Goal: Task Accomplishment & Management: Use online tool/utility

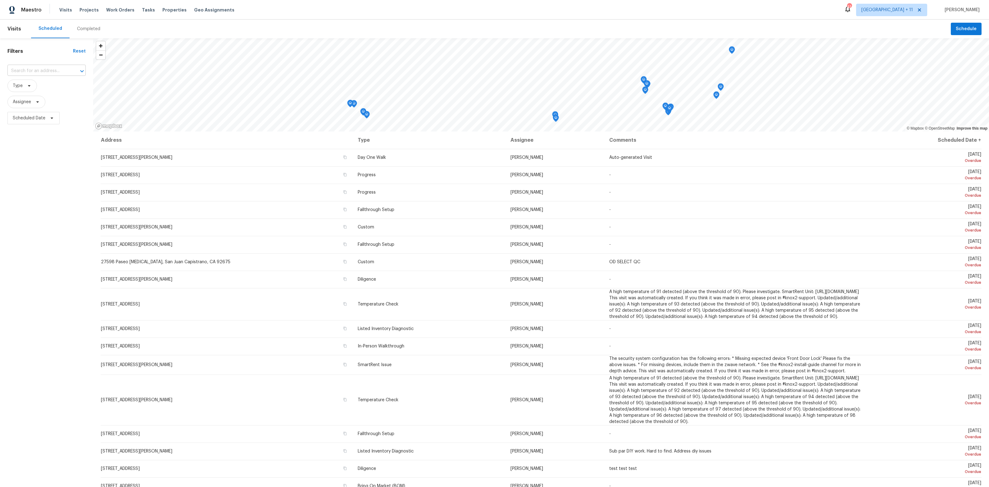
click at [37, 71] on input "text" at bounding box center [37, 71] width 61 height 10
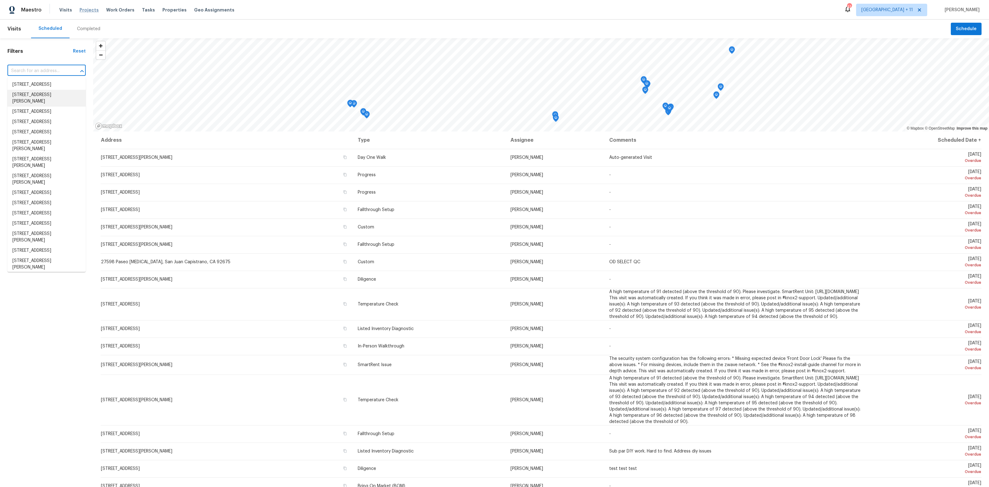
click at [86, 7] on span "Projects" at bounding box center [89, 10] width 19 height 6
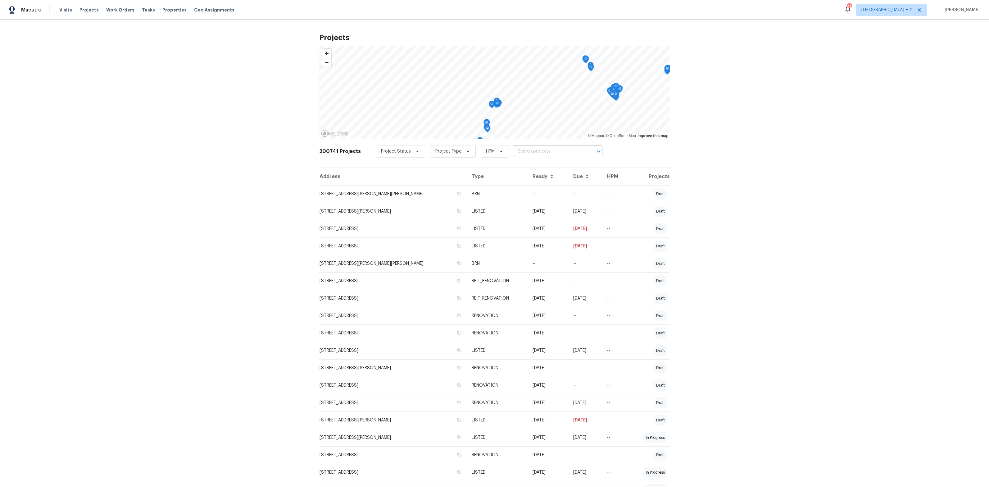
click at [413, 367] on td "[STREET_ADDRESS][PERSON_NAME]" at bounding box center [393, 367] width 148 height 17
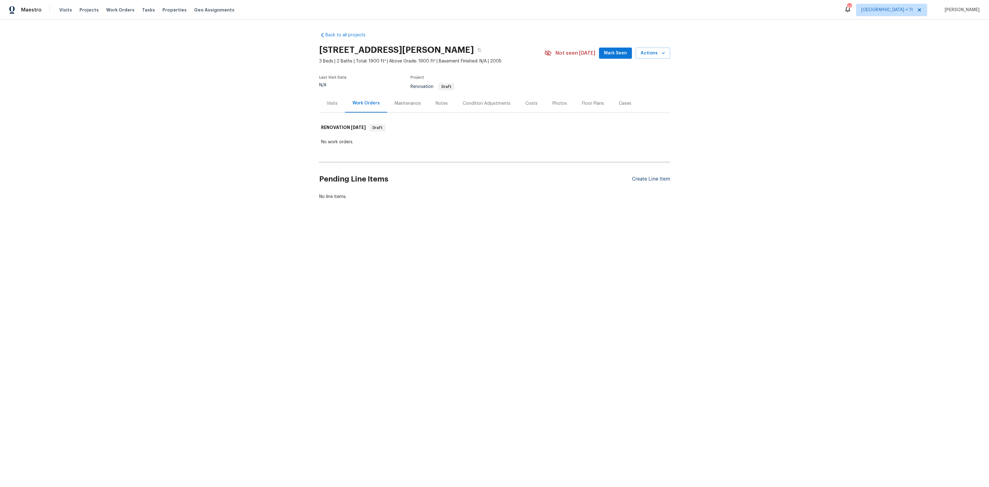
click at [635, 178] on div "Create Line Item" at bounding box center [651, 179] width 38 height 6
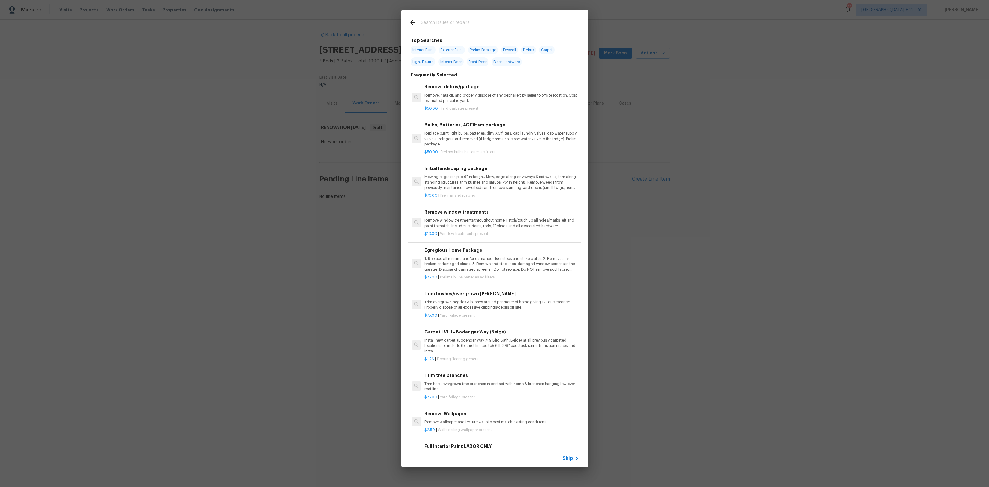
click at [566, 457] on span "Skip" at bounding box center [567, 458] width 11 height 6
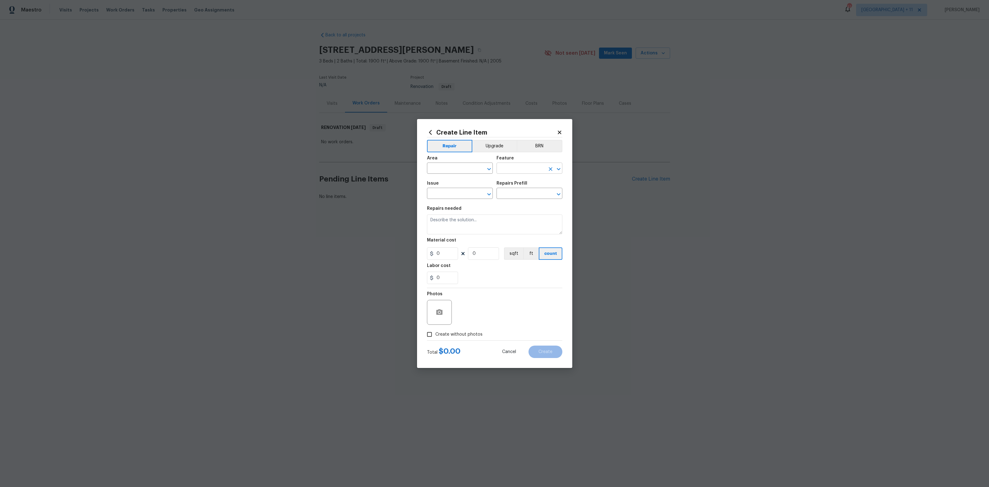
click at [530, 166] on input "text" at bounding box center [521, 169] width 48 height 10
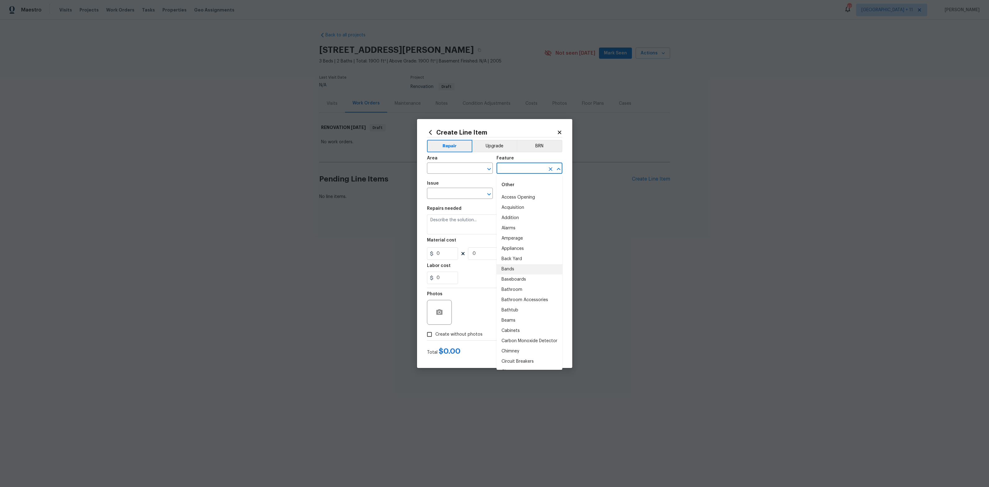
click at [509, 267] on li "Bands" at bounding box center [530, 269] width 66 height 10
type input "Bands"
click at [471, 194] on input "text" at bounding box center [451, 194] width 48 height 10
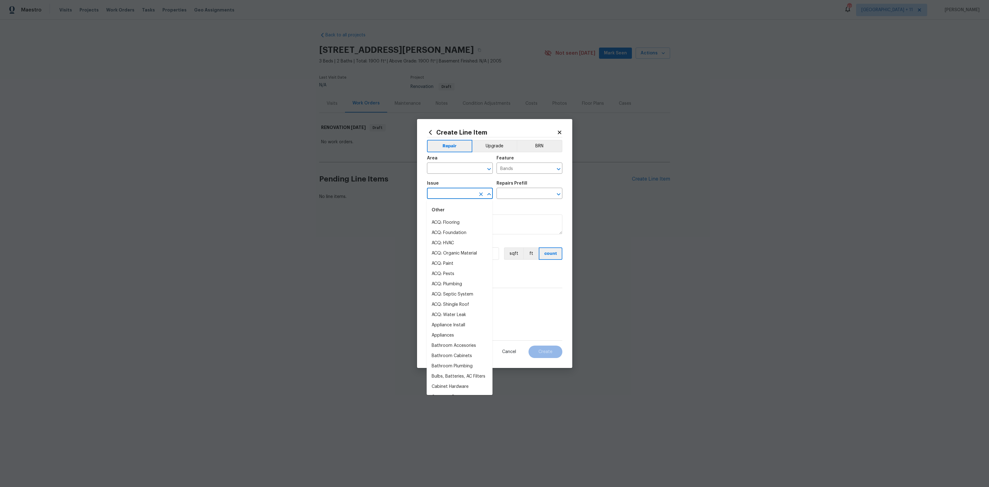
click at [535, 162] on div "Feature" at bounding box center [530, 160] width 66 height 8
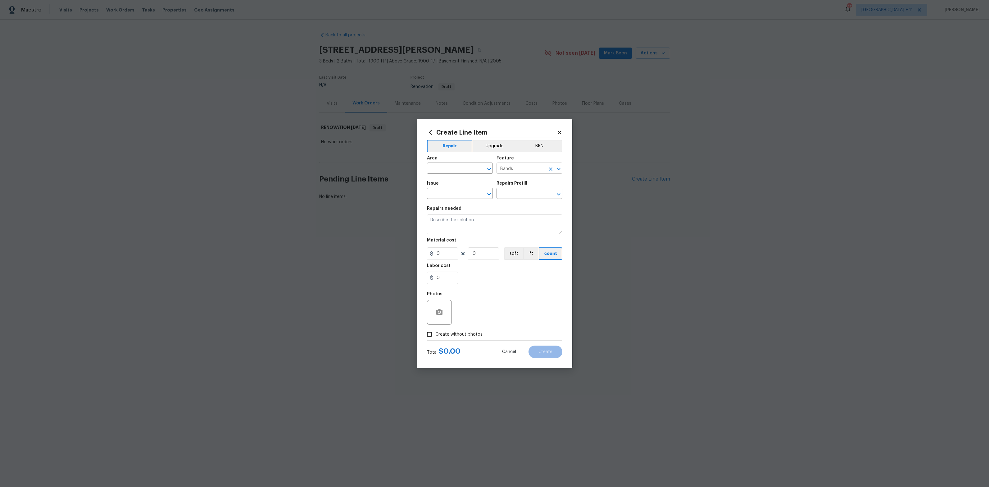
click at [521, 170] on input "Bands" at bounding box center [521, 169] width 48 height 10
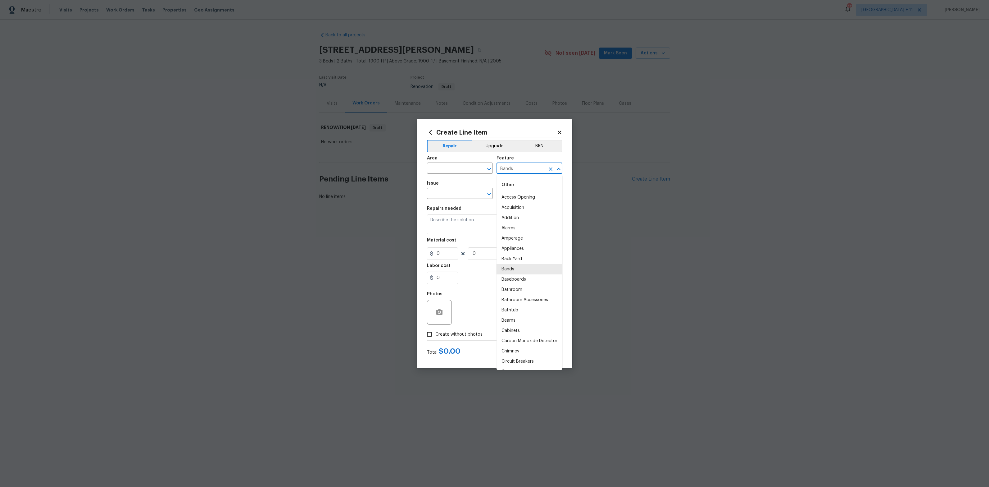
scroll to position [546, 0]
click at [549, 168] on icon "Clear" at bounding box center [551, 169] width 6 height 6
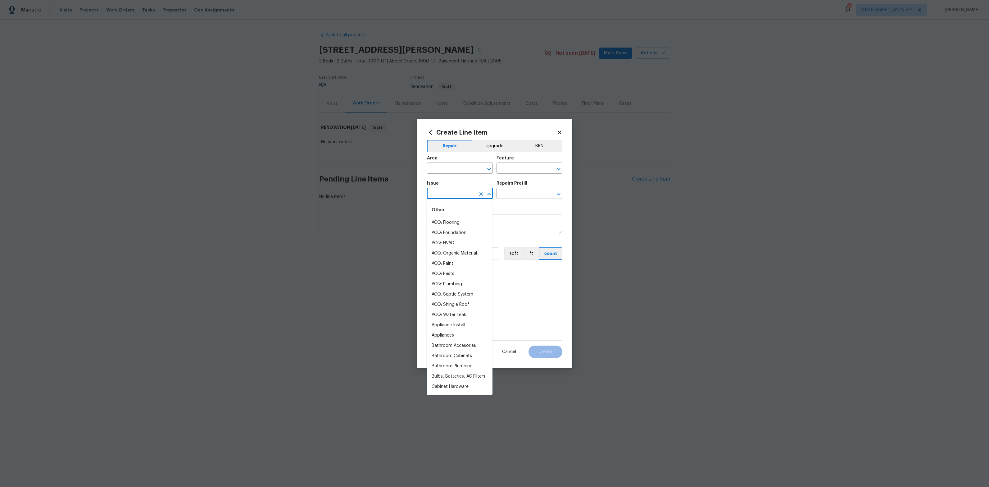
click at [450, 194] on input "text" at bounding box center [451, 194] width 48 height 10
type input "drai"
click at [482, 191] on button "Clear" at bounding box center [481, 194] width 9 height 9
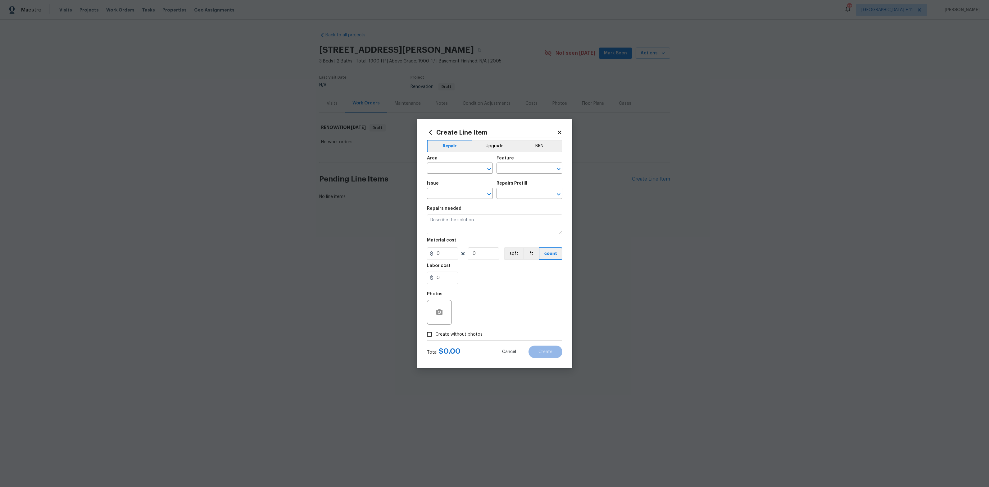
click at [431, 133] on icon at bounding box center [430, 132] width 7 height 7
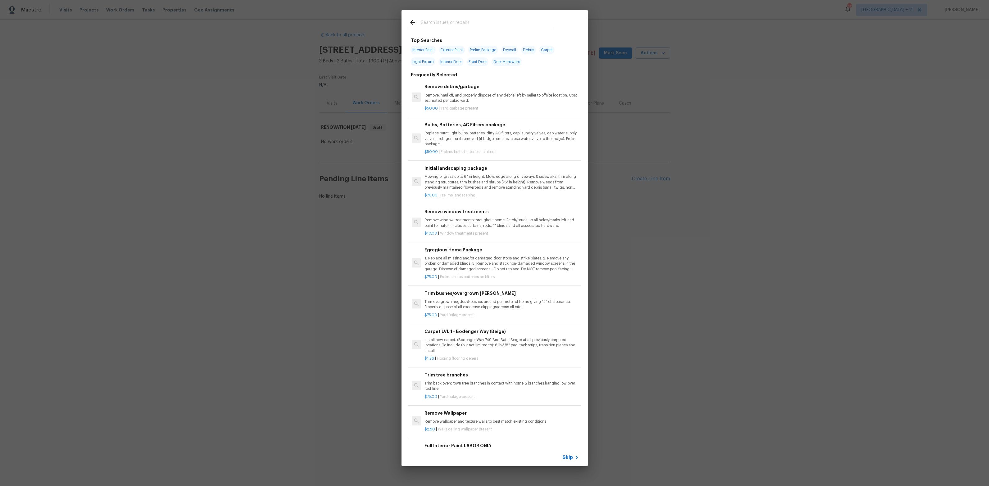
click at [447, 27] on input "text" at bounding box center [487, 23] width 132 height 9
paste input "Replace/install downspout"
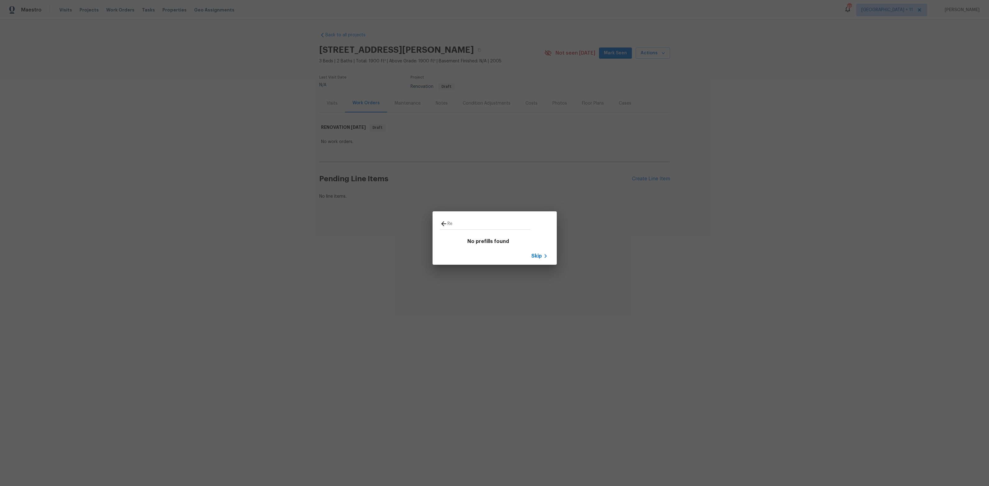
type input "R"
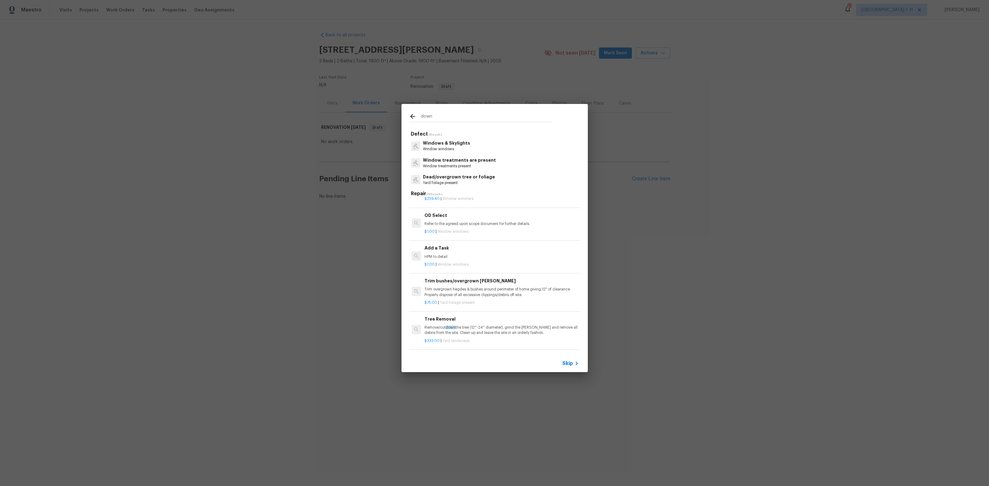
scroll to position [696, 0]
drag, startPoint x: 426, startPoint y: 116, endPoint x: 408, endPoint y: 115, distance: 17.1
click at [393, 112] on div "down Defect 3 Results Windows & Skylights Window windows Window treatments are …" at bounding box center [494, 238] width 989 height 476
paste input "10ft sectio"
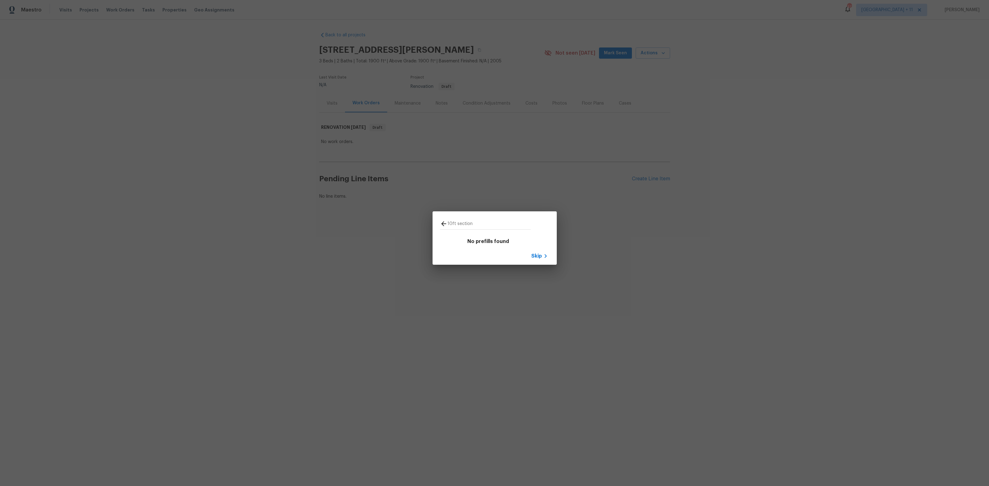
type input "10ft section"
click at [321, 36] on div "10ft section No prefills found Skip" at bounding box center [494, 238] width 989 height 476
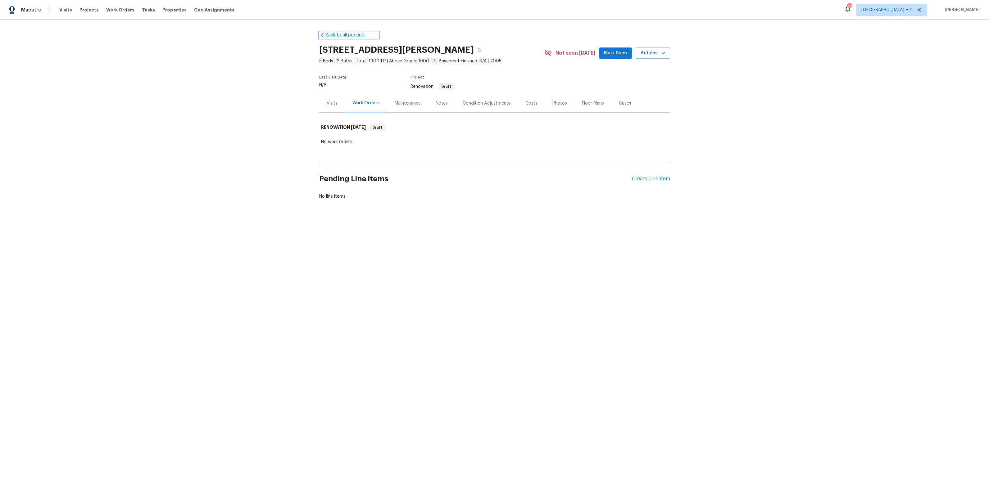
click at [329, 33] on link "Back to all projects" at bounding box center [349, 35] width 60 height 6
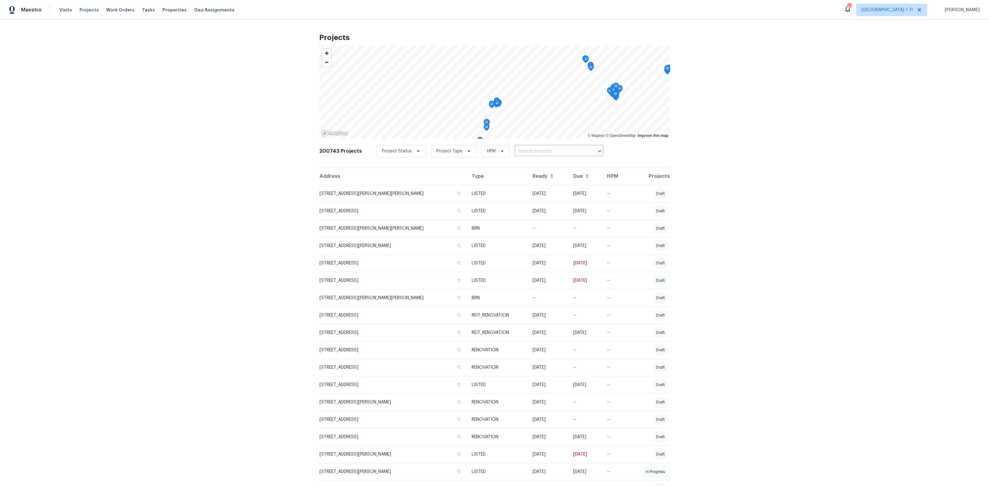
click at [385, 228] on td "[STREET_ADDRESS][PERSON_NAME][PERSON_NAME]" at bounding box center [393, 228] width 148 height 17
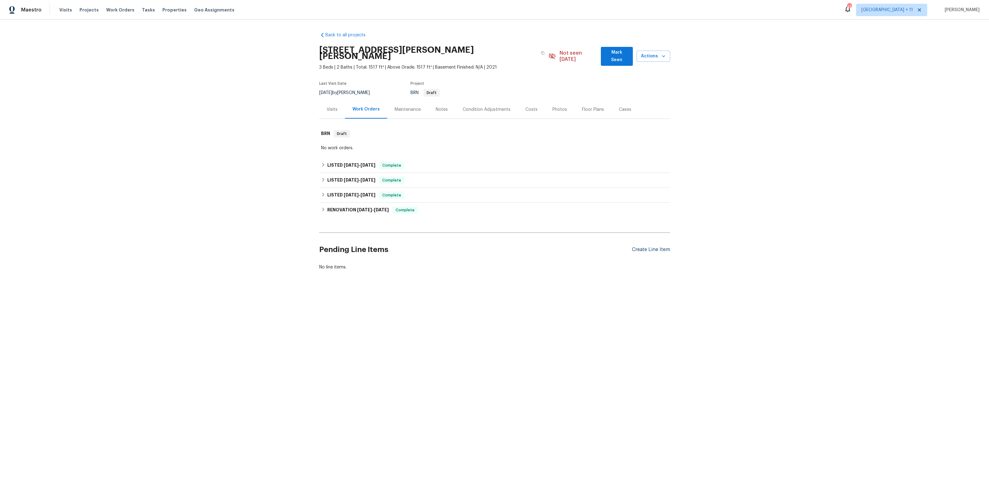
click at [656, 247] on div "Create Line Item" at bounding box center [651, 250] width 38 height 6
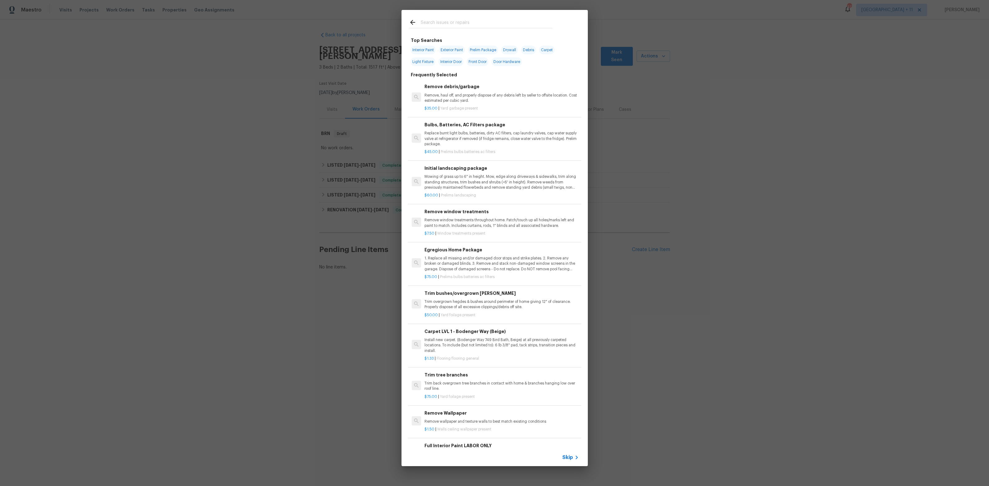
click at [442, 23] on input "text" at bounding box center [487, 23] width 132 height 9
paste input "10ft section"
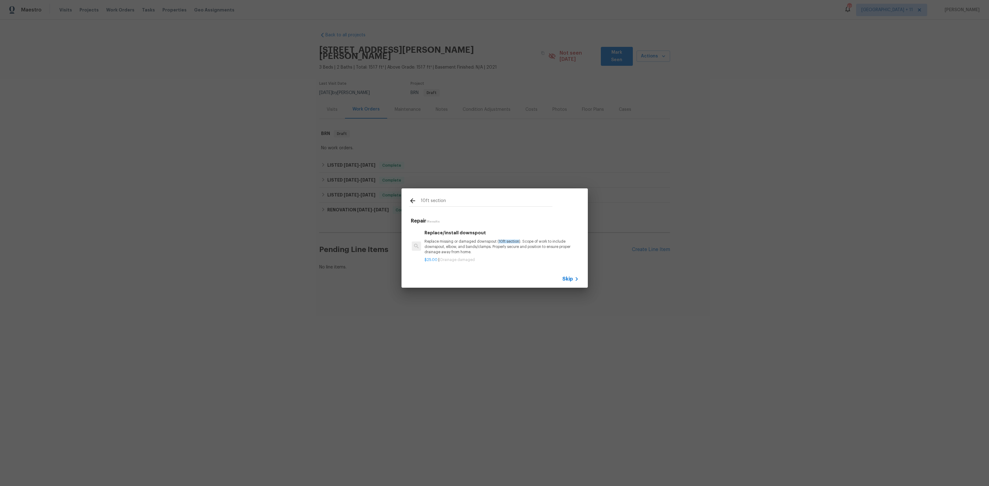
scroll to position [1, 0]
type input "10ft section"
click at [467, 243] on p "Replace missing or damaged downspout ( 10ft section ). Scope of work to include…" at bounding box center [502, 246] width 154 height 16
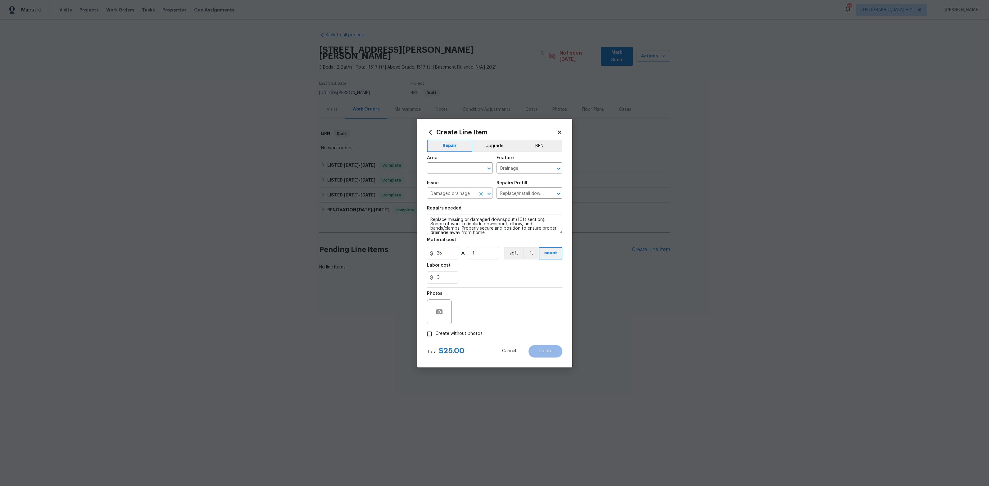
click at [460, 192] on input "Damaged drainage" at bounding box center [451, 194] width 48 height 10
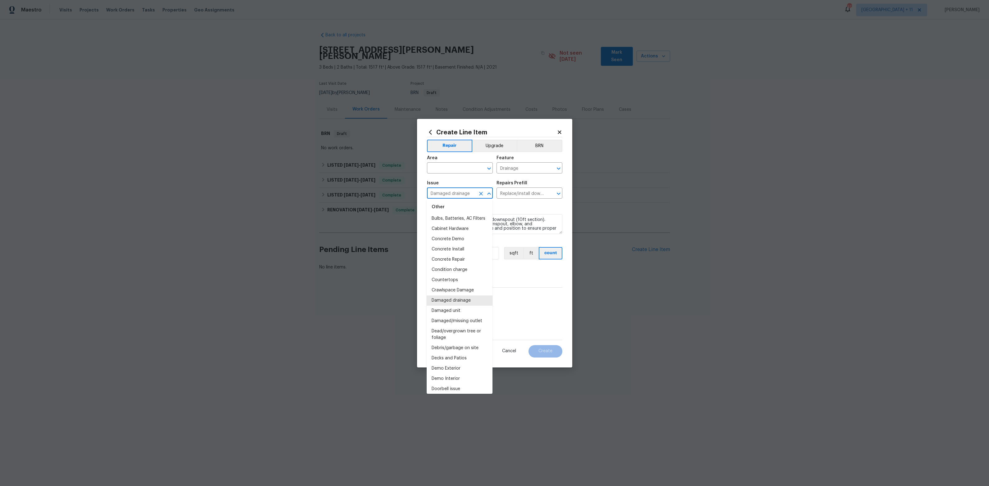
scroll to position [0, 0]
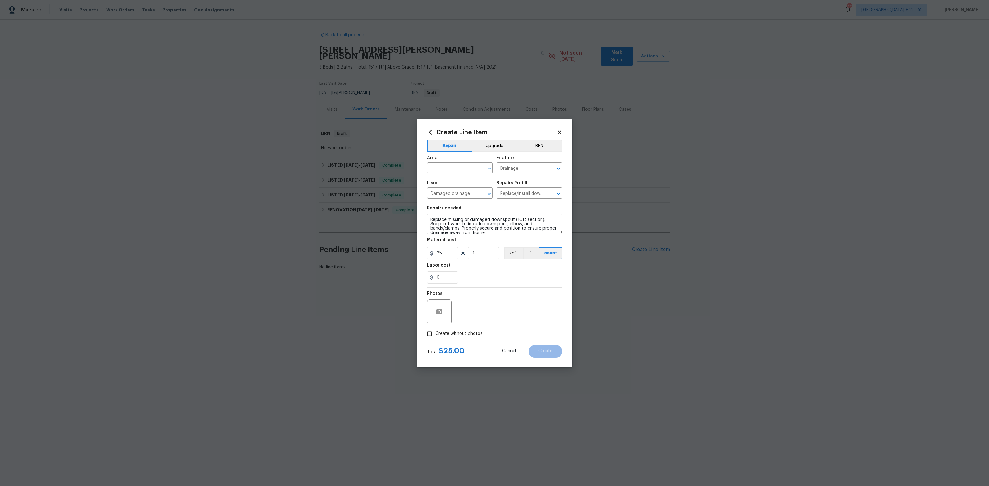
click at [511, 203] on section "Repairs needed Replace missing or damaged downspout (10ft section). Scope of wo…" at bounding box center [494, 245] width 135 height 85
click at [467, 194] on input "Damaged drainage" at bounding box center [451, 194] width 48 height 10
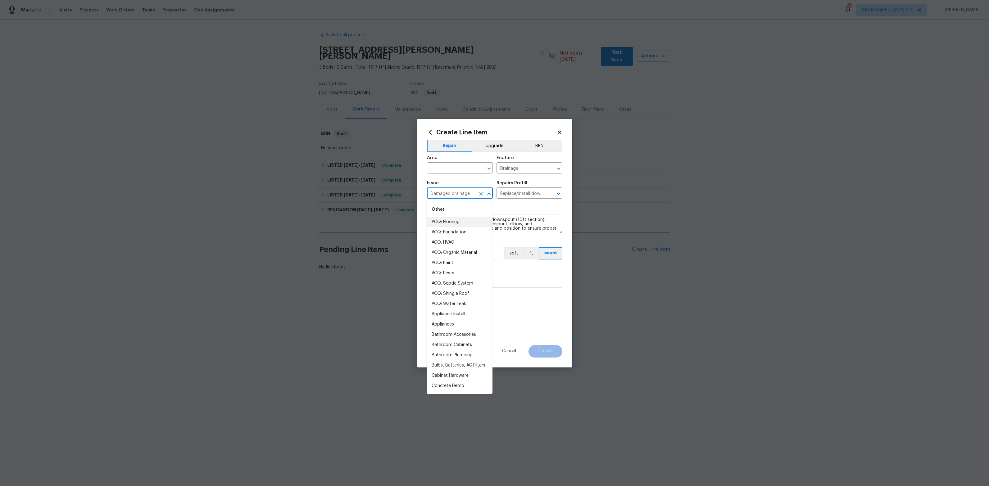
click at [450, 223] on li "ACQ: Flooring" at bounding box center [460, 222] width 66 height 10
type input "ACQ: Flooring"
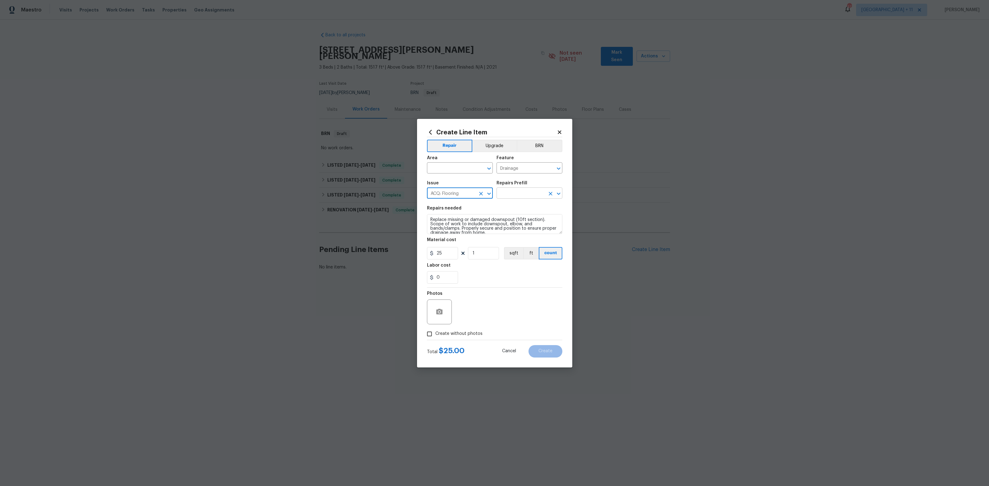
drag, startPoint x: 521, startPoint y: 191, endPoint x: 518, endPoint y: 194, distance: 4.4
click at [521, 191] on input "text" at bounding box center [521, 194] width 48 height 10
click at [511, 210] on li "Maximum Flooring Repairs $2.28" at bounding box center [530, 210] width 66 height 17
type input "Acquisition"
type input "Maximum Flooring Repairs $2.28"
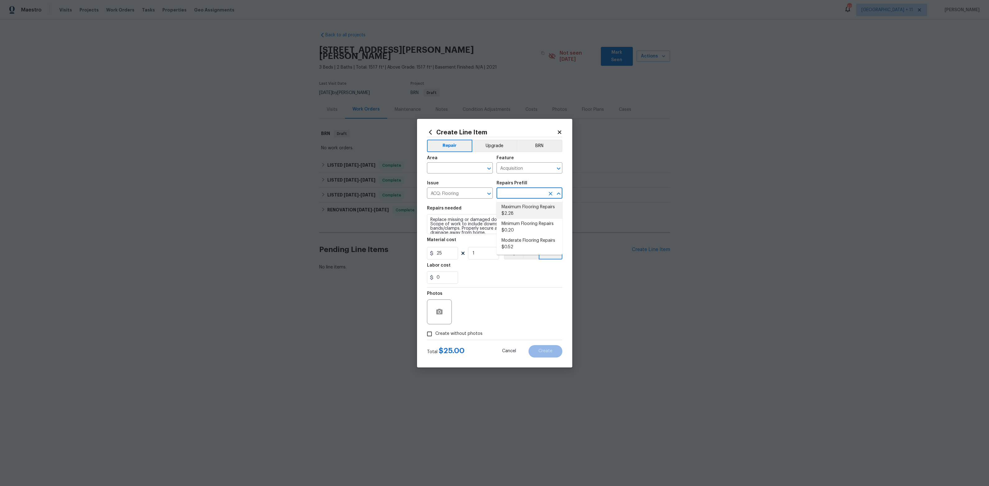
type textarea "Acquisition Scope: Maximum flooring repairs"
type input "2.28"
click at [455, 195] on input "ACQ: Flooring" at bounding box center [451, 194] width 48 height 10
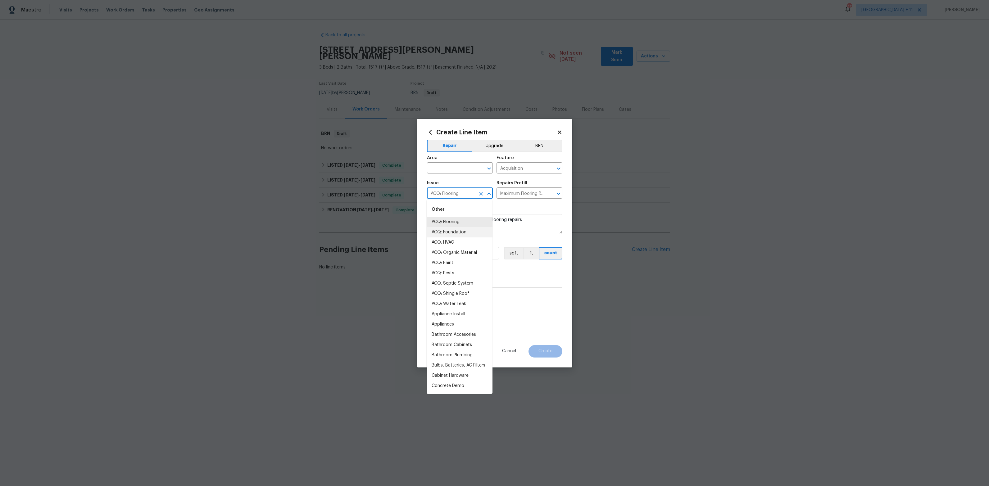
click at [464, 232] on li "ACQ: Foundation" at bounding box center [460, 232] width 66 height 10
type input "ACQ: Foundation"
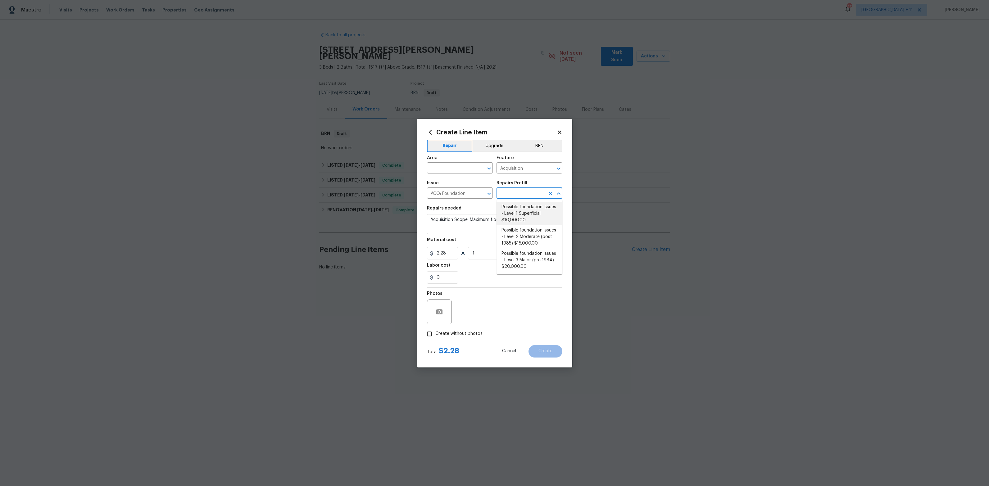
drag, startPoint x: 516, startPoint y: 194, endPoint x: 512, endPoint y: 197, distance: 5.3
click at [515, 194] on input "text" at bounding box center [521, 194] width 48 height 10
click at [507, 216] on li "Possible foundation issues - Level 1 Superficial $10,000.00" at bounding box center [530, 213] width 66 height 23
type input "Possible foundation issues - Level 1 Superficial $10,000.00"
type textarea "Possible foundation issues - Level 1 - Superficial. Disclaimer: This is NOT a t…"
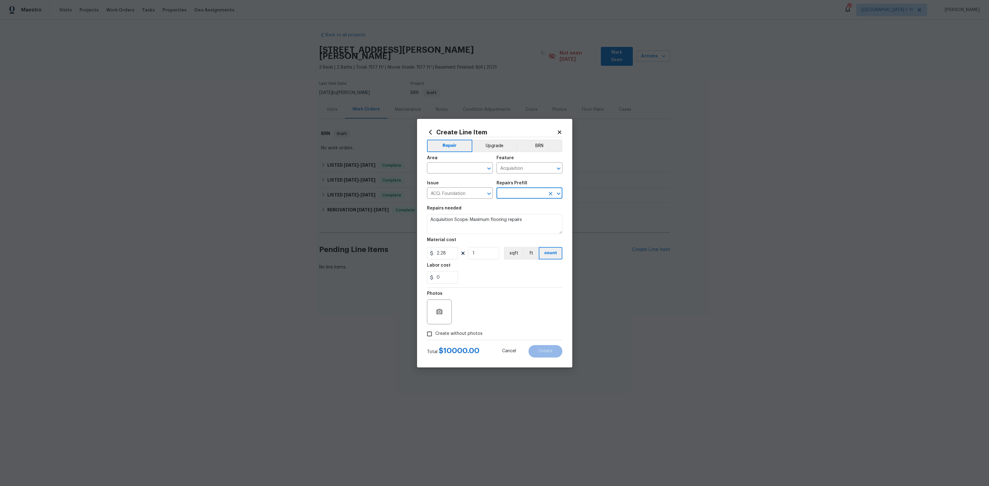
type input "10000"
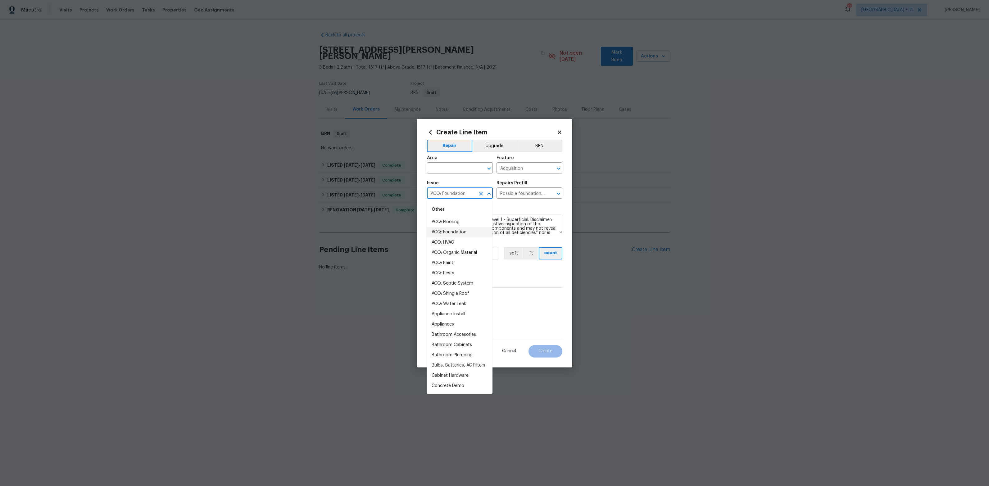
drag, startPoint x: 463, startPoint y: 196, endPoint x: 462, endPoint y: 203, distance: 6.9
click at [463, 196] on input "ACQ: Foundation" at bounding box center [451, 194] width 48 height 10
drag, startPoint x: 448, startPoint y: 314, endPoint x: 450, endPoint y: 311, distance: 4.0
click at [448, 314] on li "Appliance Install" at bounding box center [460, 314] width 66 height 10
type input "Appliance Install"
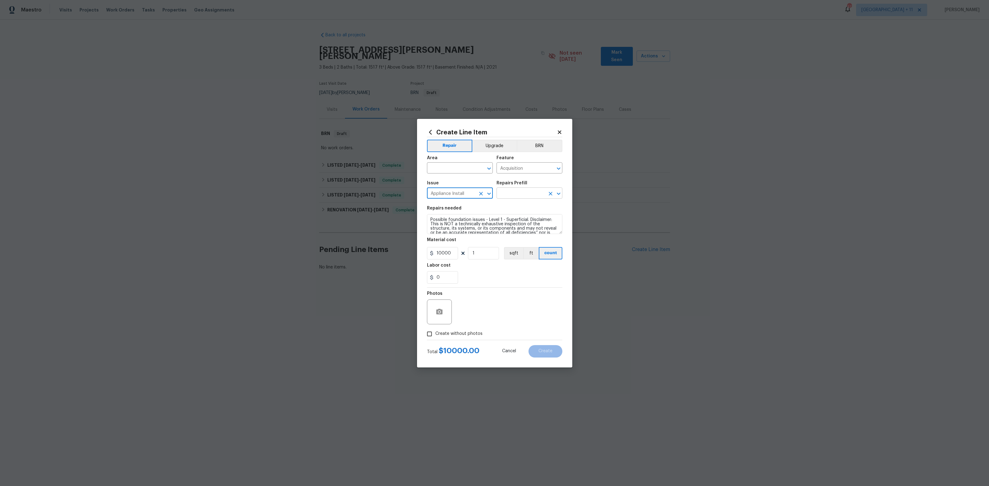
click at [524, 189] on input "text" at bounding box center [521, 194] width 48 height 10
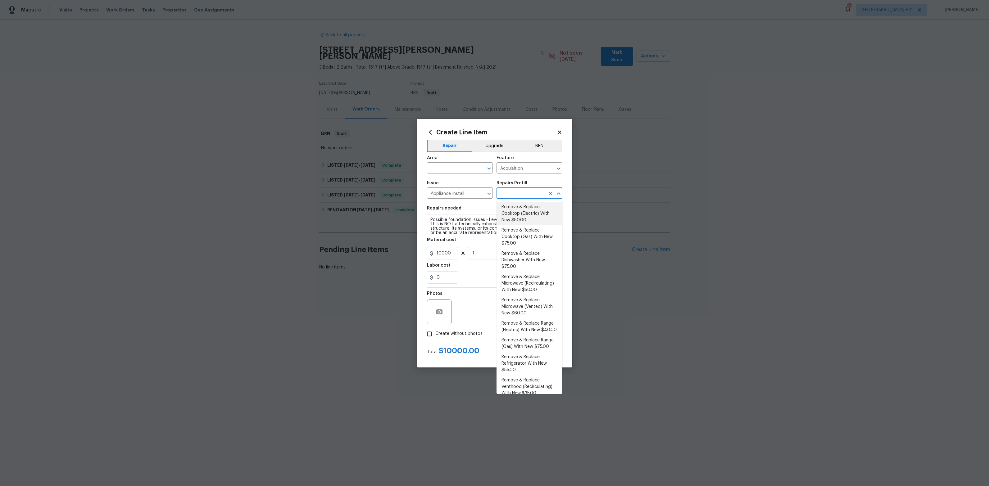
click at [514, 215] on li "Remove & Replace Cooktop (Electric) With New $50.00" at bounding box center [530, 213] width 66 height 23
type input "Appliances"
type input "Remove & Replace Cooktop (Electric) With New $50.00"
type textarea "Remove the existing cooktop and replace it with a new electric cooktop provided…"
type input "50"
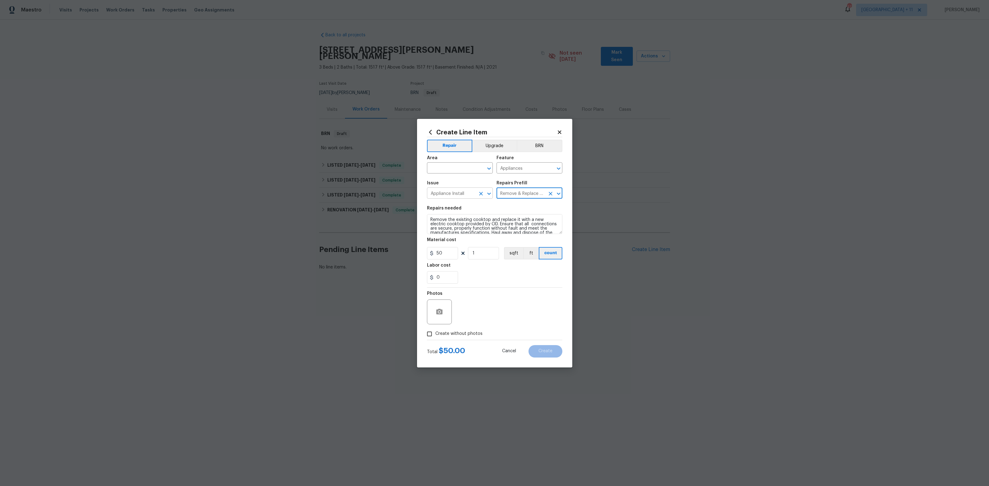
drag, startPoint x: 467, startPoint y: 191, endPoint x: 465, endPoint y: 195, distance: 4.5
click at [467, 191] on input "Appliance Install" at bounding box center [451, 194] width 48 height 10
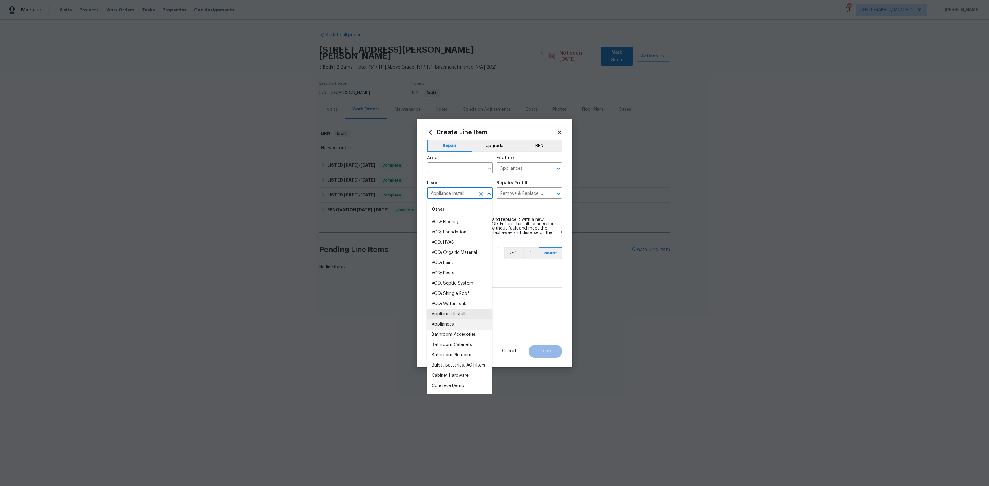
click at [450, 323] on li "Appliances" at bounding box center [460, 325] width 66 height 10
type input "Appliances"
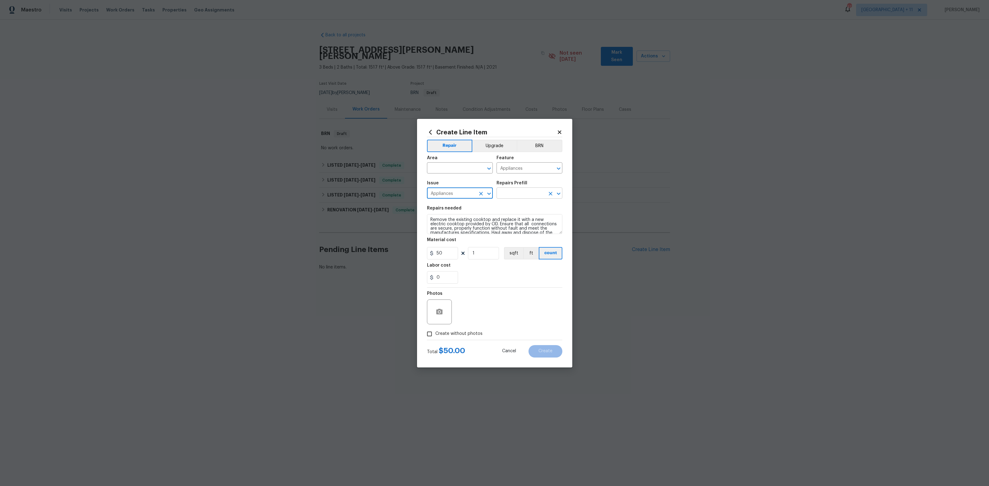
drag, startPoint x: 538, startPoint y: 186, endPoint x: 534, endPoint y: 192, distance: 7.0
click at [538, 186] on div "Repairs Prefill" at bounding box center [530, 185] width 66 height 8
click at [534, 192] on input "text" at bounding box center [521, 194] width 48 height 10
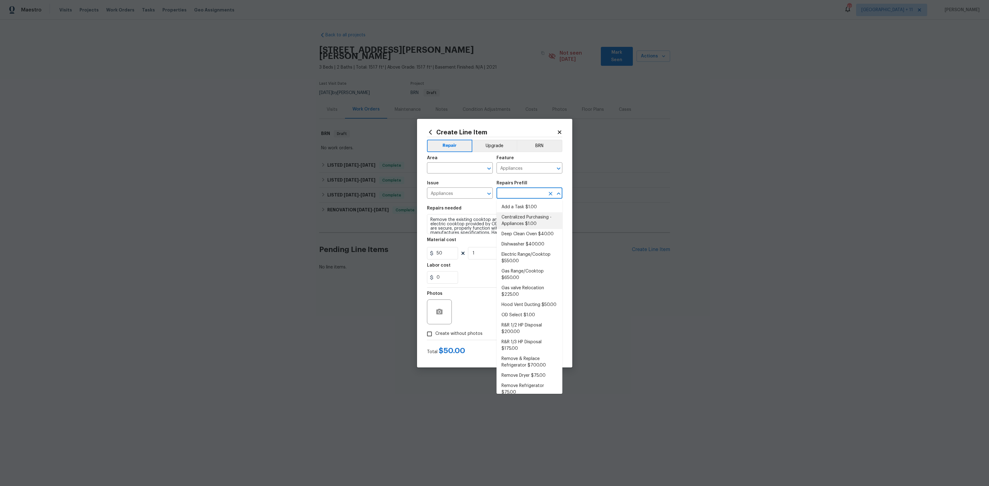
click at [523, 219] on li "Centralized Purchasing - Appliances $1.00" at bounding box center [530, 220] width 66 height 17
type input "Centralized Purchasing - Appliances $1.00"
type textarea "Appliances purchased by Opendoor"
type input "1"
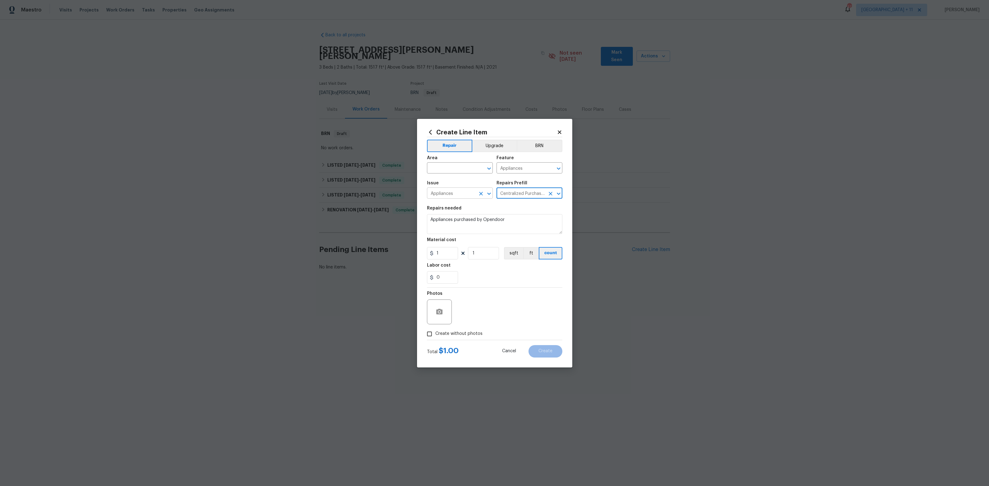
click at [456, 192] on input "Appliances" at bounding box center [451, 194] width 48 height 10
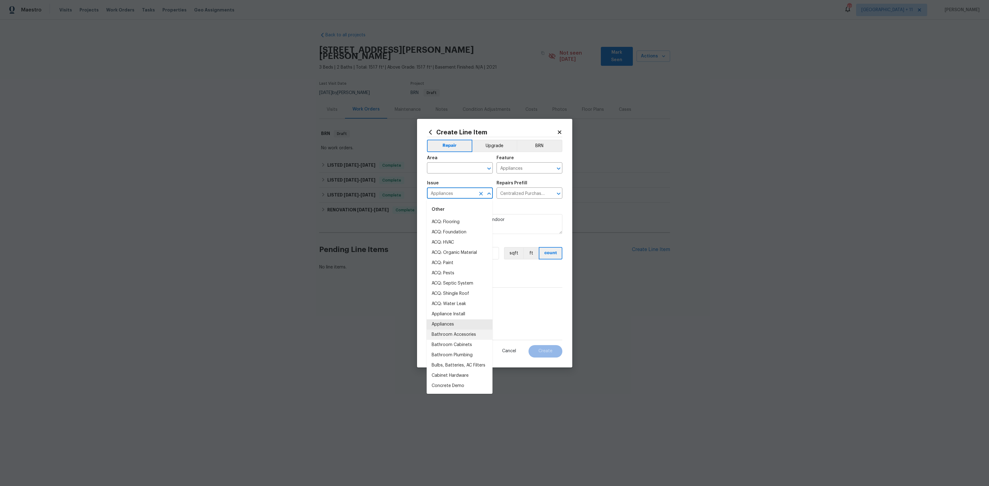
drag, startPoint x: 472, startPoint y: 333, endPoint x: 480, endPoint y: 319, distance: 15.9
click at [472, 333] on li "Bathroom Accesories" at bounding box center [460, 335] width 66 height 10
type input "Bathroom Accesories"
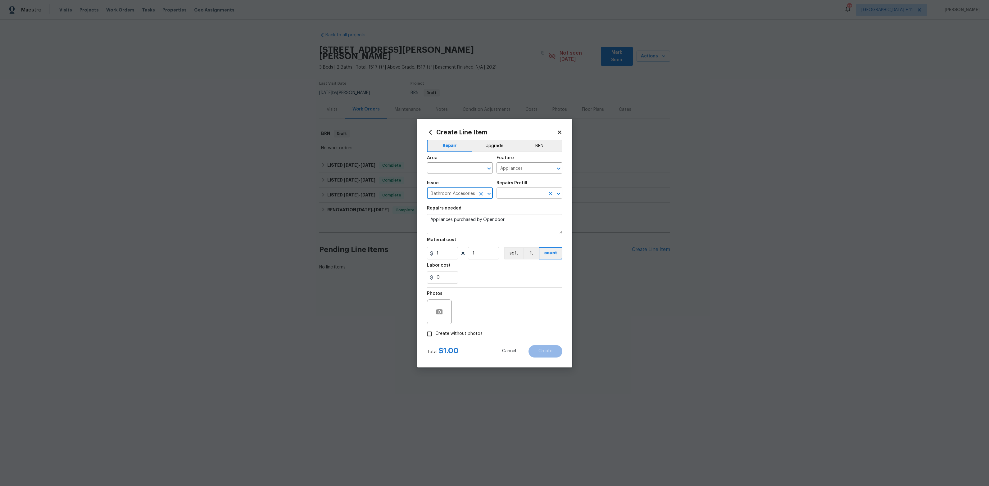
click at [530, 191] on input "text" at bounding box center [521, 194] width 48 height 10
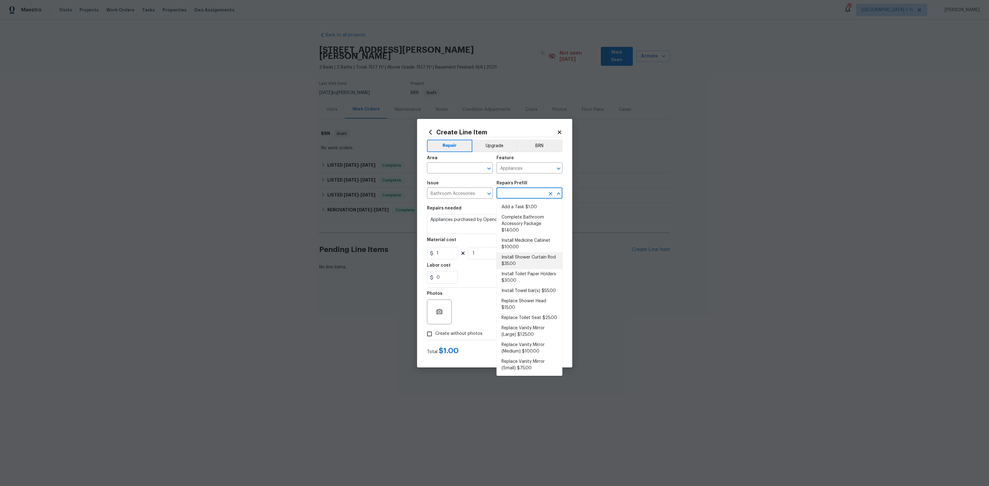
click at [528, 255] on li "Install Shower Curtain Rod $35.00" at bounding box center [530, 261] width 66 height 17
type input "Interior Trim"
type input "Install Shower Curtain Rod $35.00"
type textarea "Remove the existing shower curtain rod (if present) and install a new shower cu…"
type input "35"
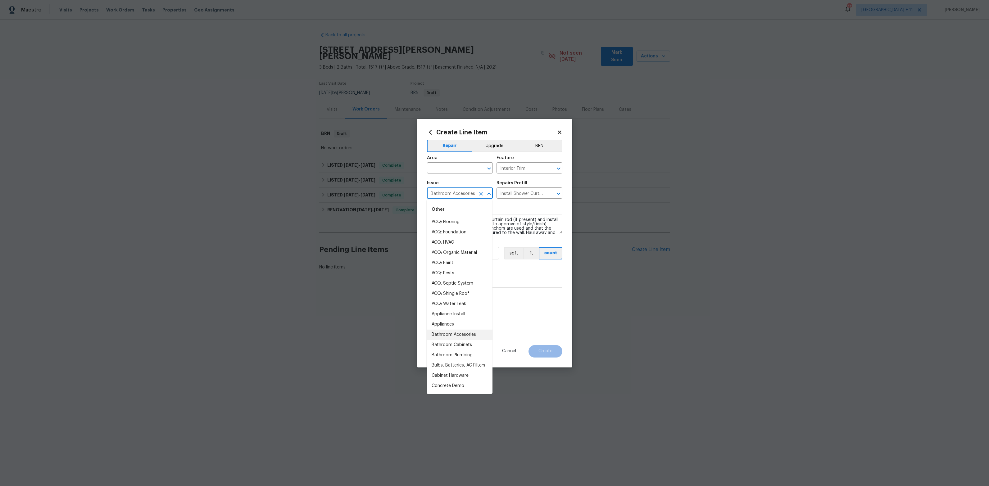
click at [462, 194] on input "Bathroom Accesories" at bounding box center [451, 194] width 48 height 10
click at [462, 347] on li "Bathroom Cabinets" at bounding box center [460, 345] width 66 height 10
type input "Bathroom Cabinets"
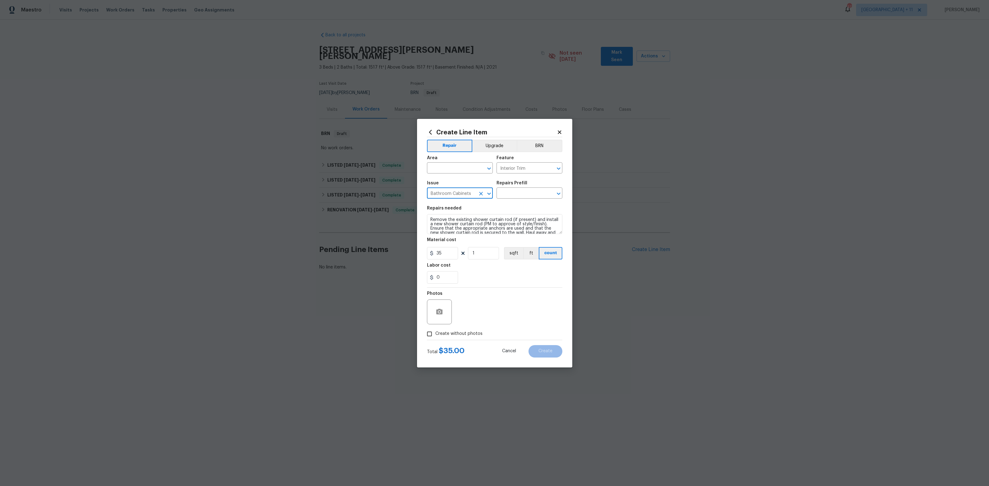
click at [517, 186] on div "Repairs Prefill" at bounding box center [530, 185] width 66 height 8
click at [518, 194] on input "text" at bounding box center [521, 194] width 48 height 10
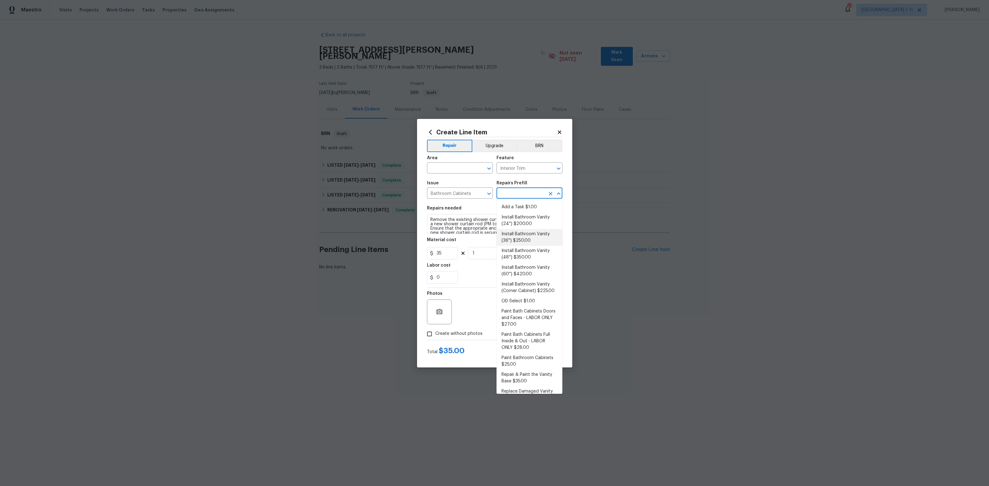
click at [521, 243] on li "Install Bathroom Vanity (36'') $250.00" at bounding box center [530, 237] width 66 height 17
type input "Cabinets"
type input "Install Bathroom Vanity (36'') $250.00"
type textarea "Remove the existing bathroom vanity (if present) and install a new 36'' bathroo…"
type input "250"
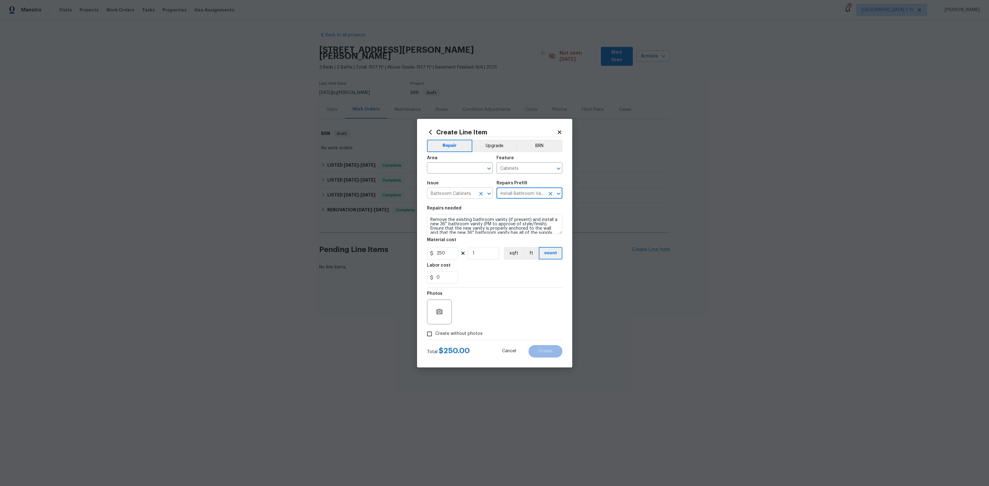
click at [457, 193] on input "Bathroom Cabinets" at bounding box center [451, 194] width 48 height 10
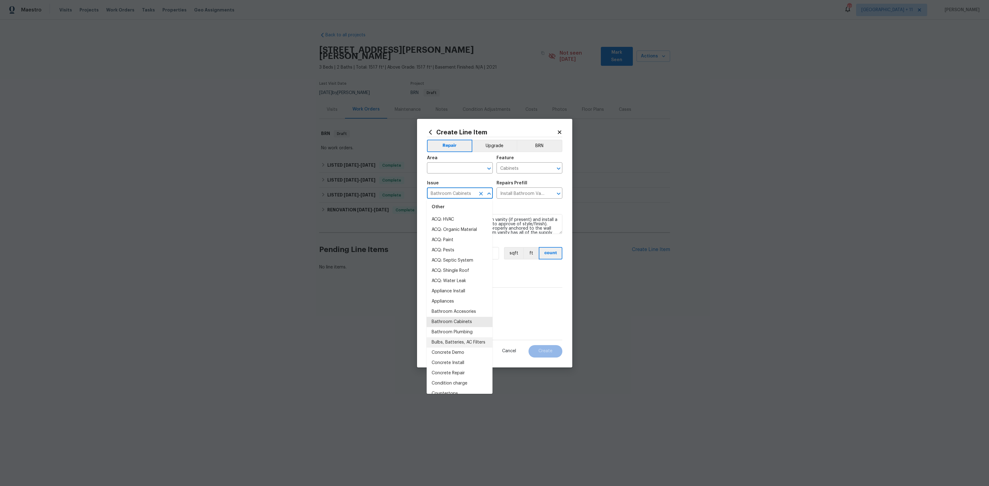
scroll to position [60, 0]
click at [453, 321] on li "Bathroom Plumbing" at bounding box center [460, 321] width 66 height 10
type input "Bathroom Plumbing"
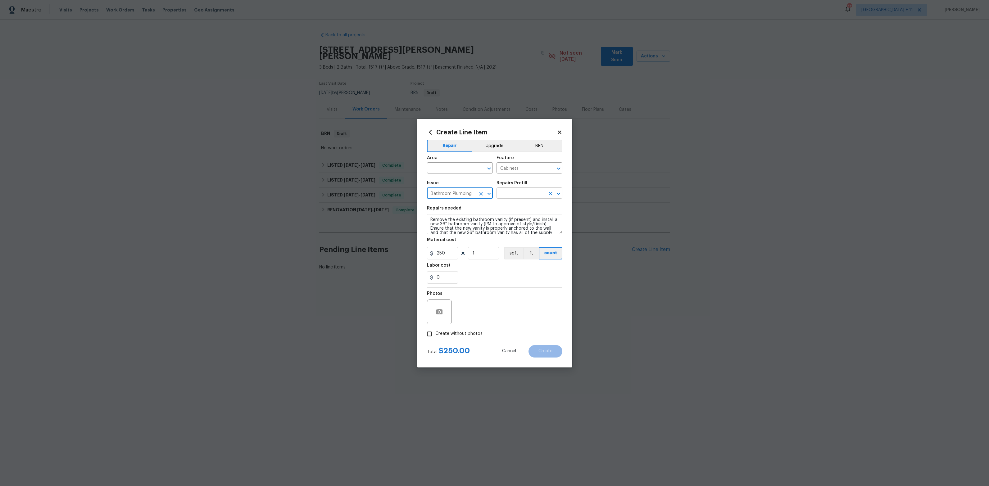
click at [516, 189] on input "text" at bounding box center [521, 194] width 48 height 10
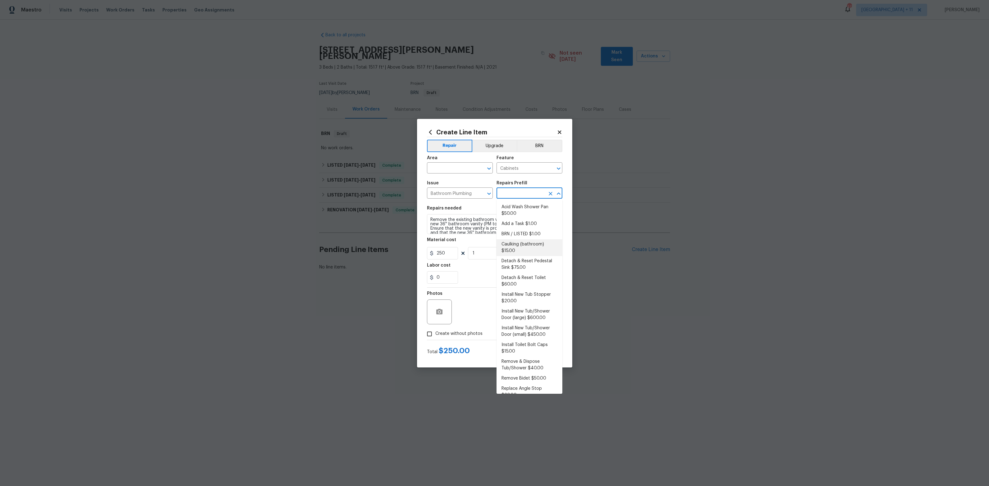
click at [518, 249] on li "Caulking (bathroom) $15.00" at bounding box center [530, 247] width 66 height 17
type input "Plumbing"
type input "Caulking (bathroom) $15.00"
type textarea "Overall Interior Caulking Package (Wet Areas) to include sinks, bathtubs, showe…"
type input "15"
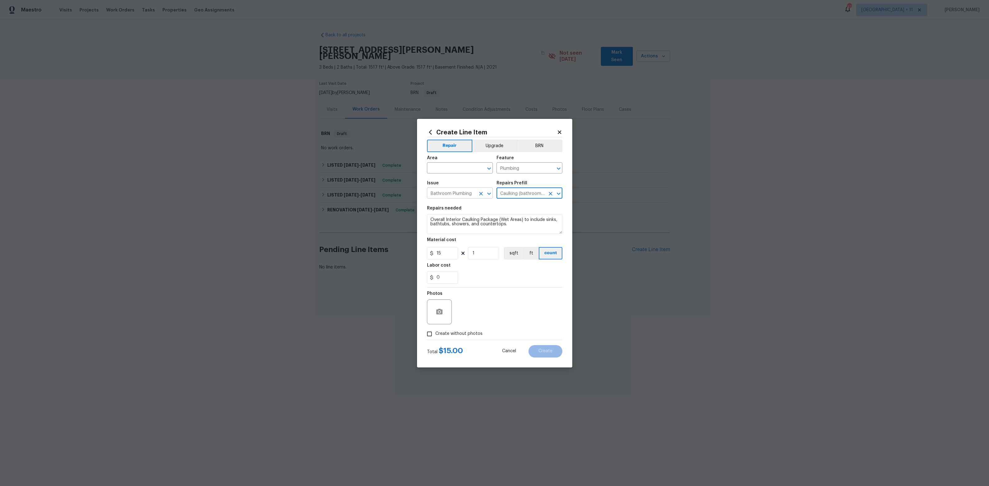
click at [448, 192] on input "Bathroom Plumbing" at bounding box center [451, 194] width 48 height 10
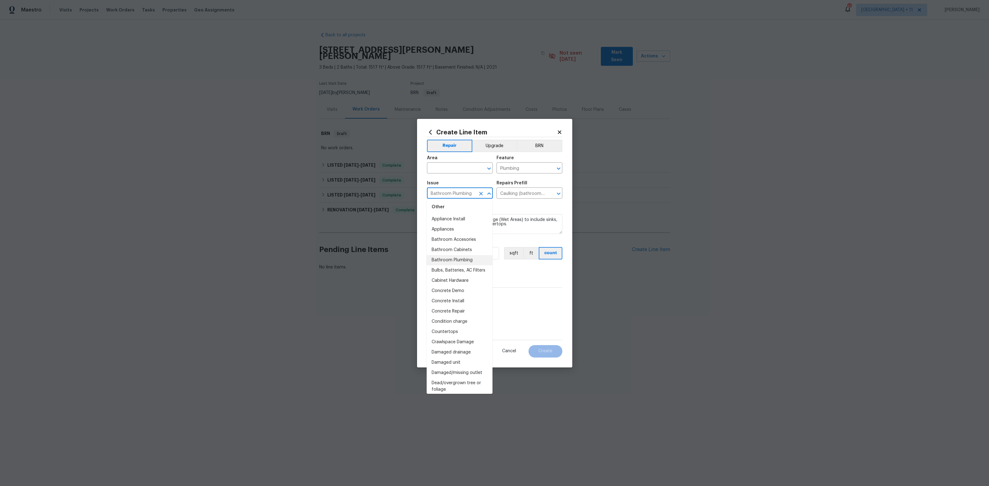
scroll to position [99, 0]
click at [447, 262] on li "Bulbs, Batteries, AC Filters" at bounding box center [460, 267] width 66 height 10
type input "Bulbs, Batteries, AC Filters"
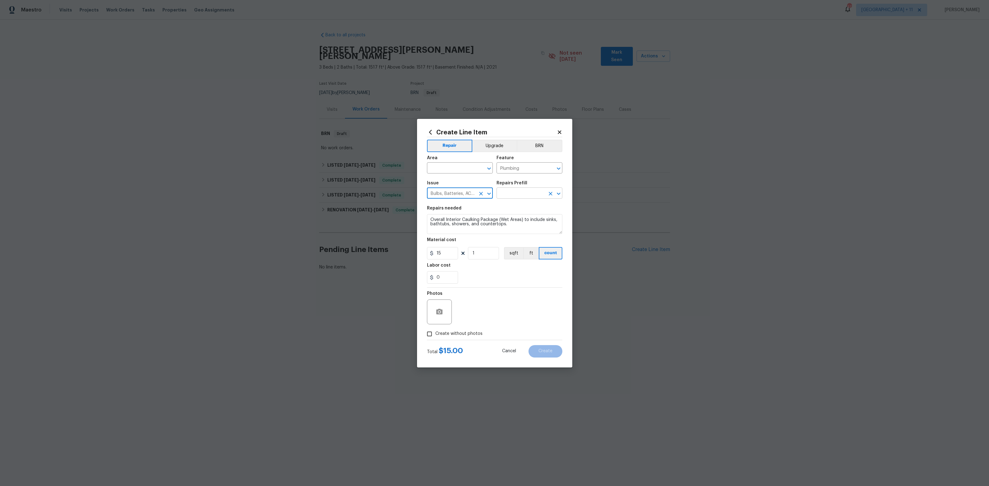
click at [508, 193] on input "text" at bounding box center [521, 194] width 48 height 10
click at [515, 214] on li "Average Home Package $50.00" at bounding box center [530, 210] width 66 height 17
type input "Home Readiness Packages"
type input "Average Home Package $50.00"
type textarea "1. Replace all missing and/or damaged door stops and strike plates. 2. Remove a…"
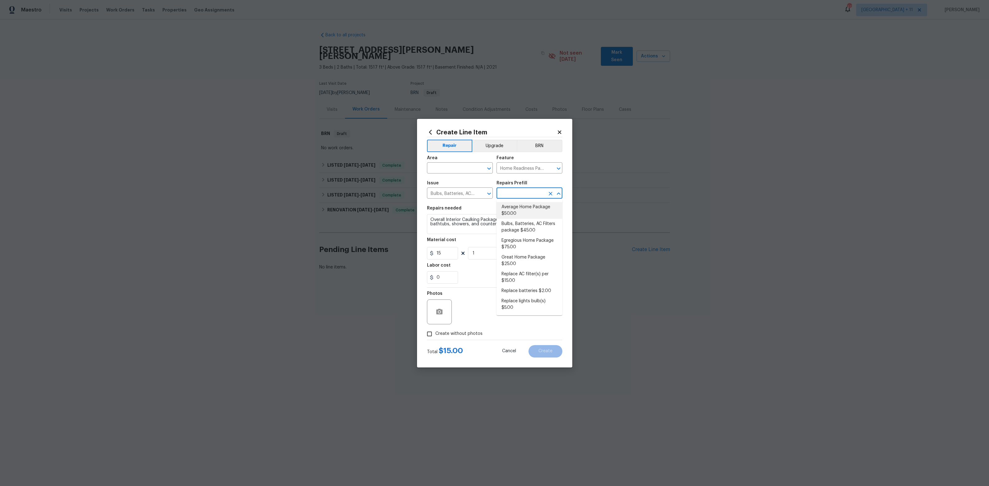
type input "50"
click at [460, 194] on input "Bulbs, Batteries, AC Filters" at bounding box center [451, 194] width 48 height 10
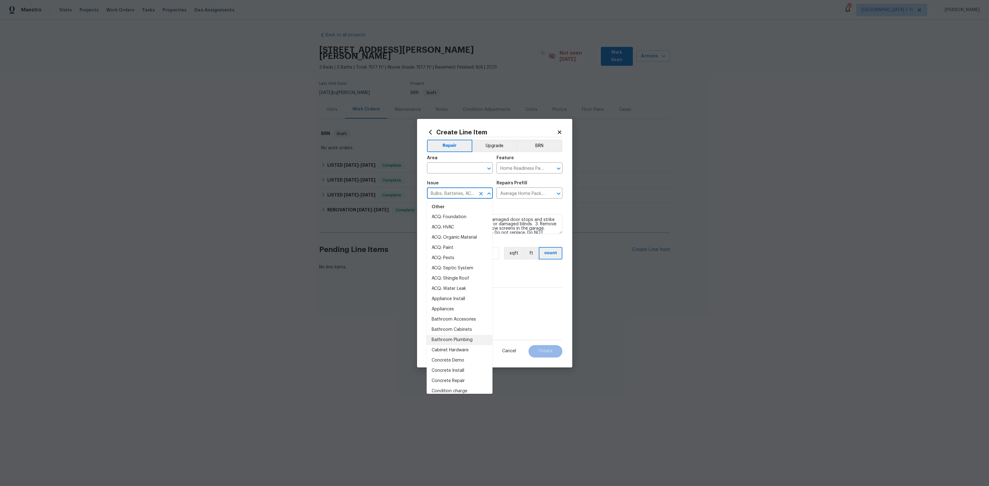
scroll to position [84, 0]
drag, startPoint x: 454, startPoint y: 333, endPoint x: 458, endPoint y: 332, distance: 3.5
click at [454, 333] on li "Concrete Repair" at bounding box center [460, 338] width 66 height 10
type input "Concrete Repair"
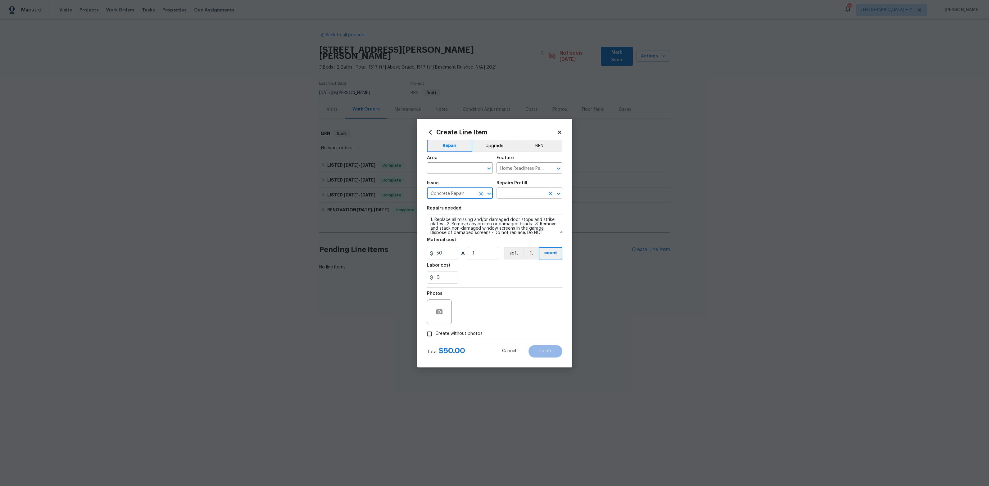
click at [529, 193] on input "text" at bounding box center [521, 194] width 48 height 10
click at [524, 220] on li "Apply Seal Coat To Asphalt $0.60" at bounding box center [530, 220] width 66 height 17
type input "Flatwork"
type input "Apply Seal Coat To Asphalt $0.60"
type textarea "Prep and clean the asphalt thoroughly. Apply an asphalt adhesive/sealer/top coa…"
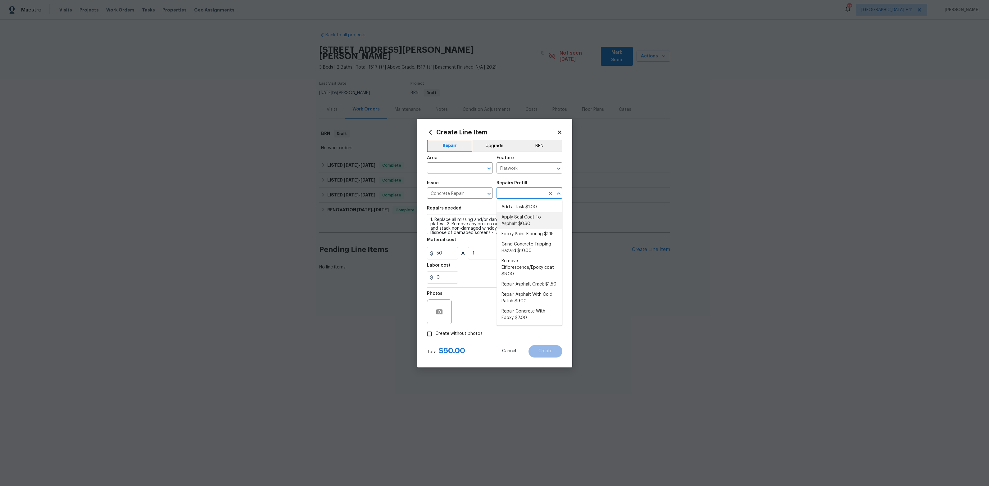
type input "0.6"
click at [466, 190] on input "Concrete Repair" at bounding box center [451, 194] width 48 height 10
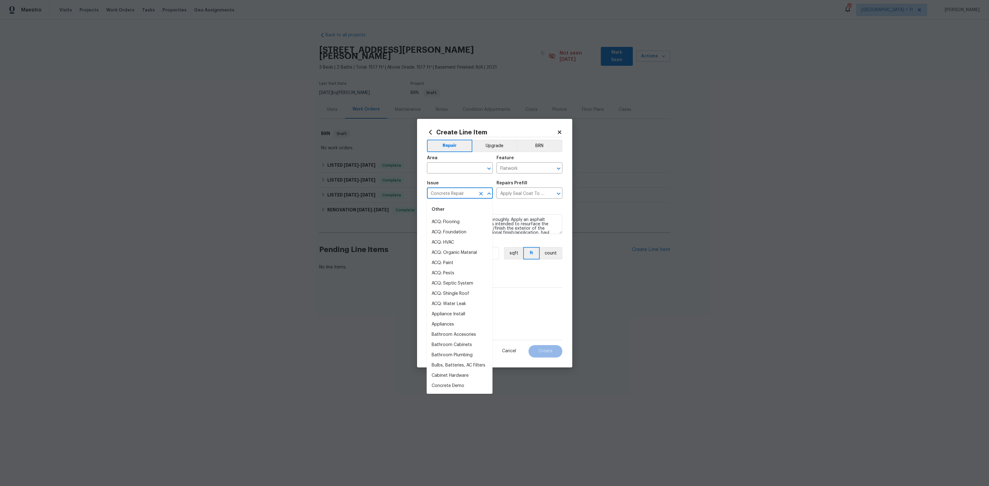
scroll to position [18, 0]
click at [462, 348] on li "Bulbs, Batteries, AC Filters" at bounding box center [460, 348] width 66 height 10
type input "Bulbs, Batteries, AC Filters"
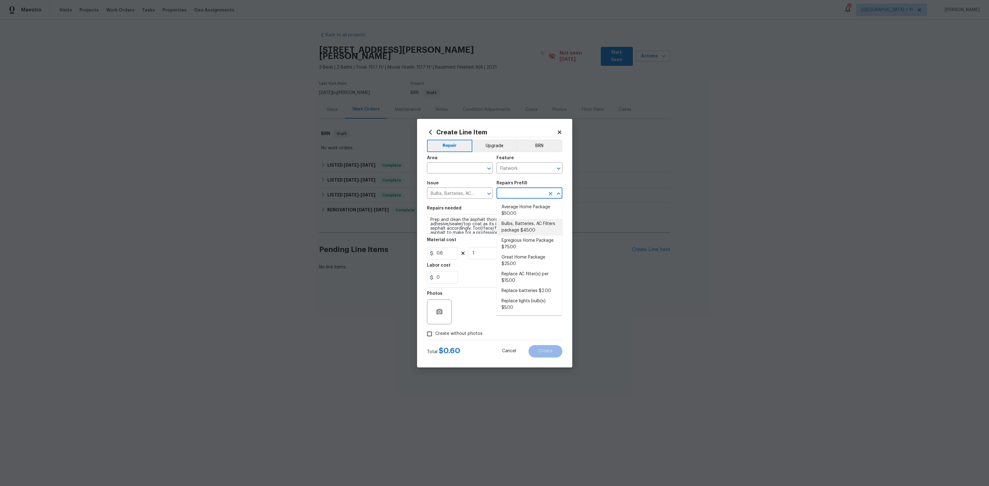
click at [522, 189] on input "text" at bounding box center [521, 194] width 48 height 10
click at [530, 215] on li "Average Home Package $50.00" at bounding box center [530, 210] width 66 height 17
type input "Home Readiness Packages"
type input "Average Home Package $50.00"
type textarea "1. Replace all missing and/or damaged door stops and strike plates. 2. Remove a…"
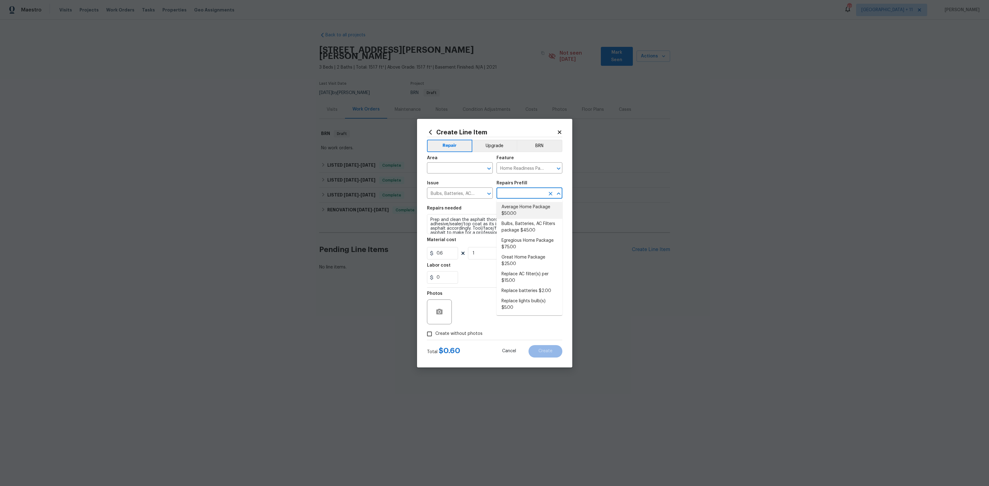
type input "50"
click at [463, 198] on body "Maestro Visits Projects Work Orders Tasks Properties Geo Assignments 409 [GEOGR…" at bounding box center [494, 156] width 989 height 313
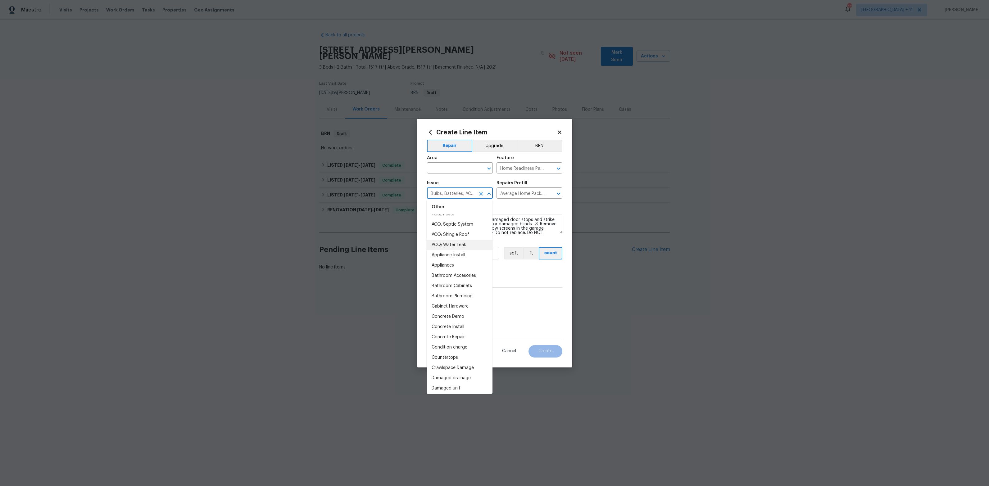
scroll to position [105, 0]
click at [458, 287] on li "Cabinet Hardware" at bounding box center [460, 286] width 66 height 10
type input "Cabinet Hardware"
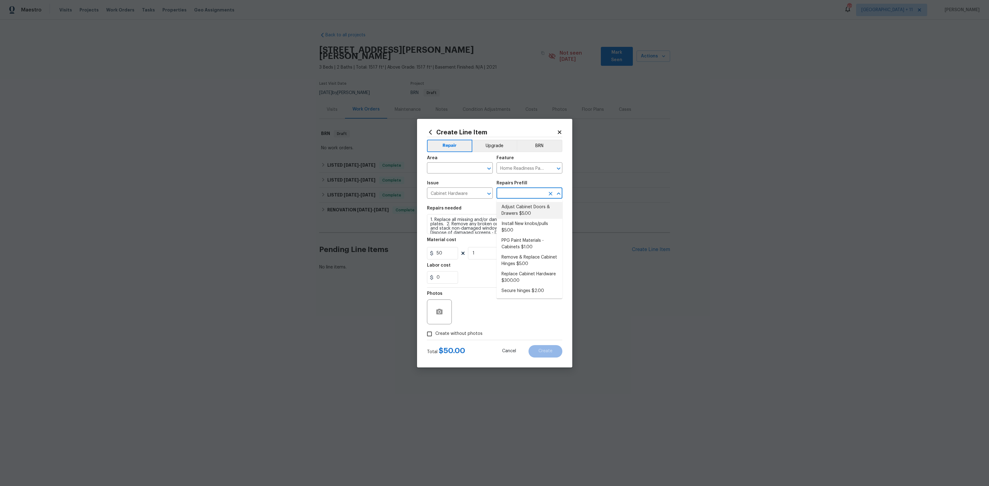
click at [518, 190] on input "text" at bounding box center [521, 194] width 48 height 10
click at [516, 216] on li "Adjust Cabinet Doors & Drawers $5.00" at bounding box center [530, 210] width 66 height 17
type input "Cabinets"
type input "Adjust Cabinet Doors & Drawers $5.00"
type textarea "Adjust all cabinet doors and drawers so that they operate as intended."
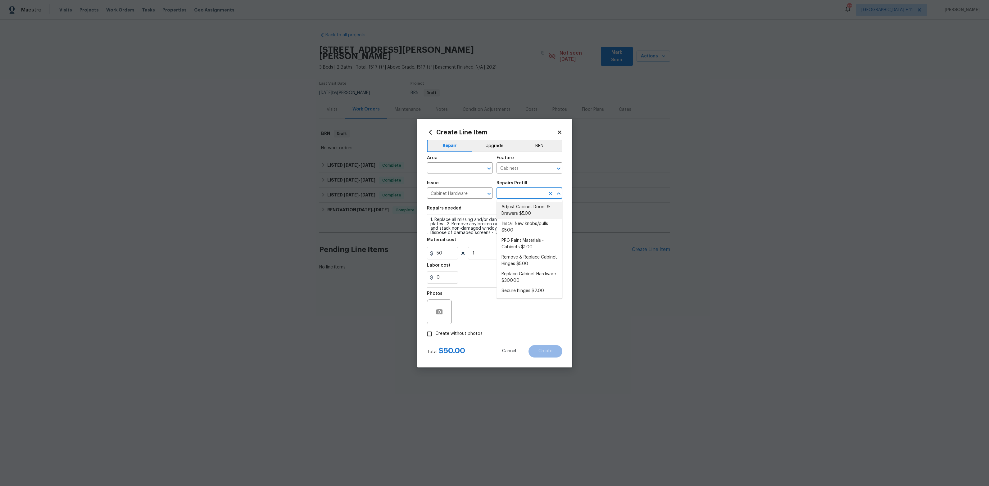
type input "5"
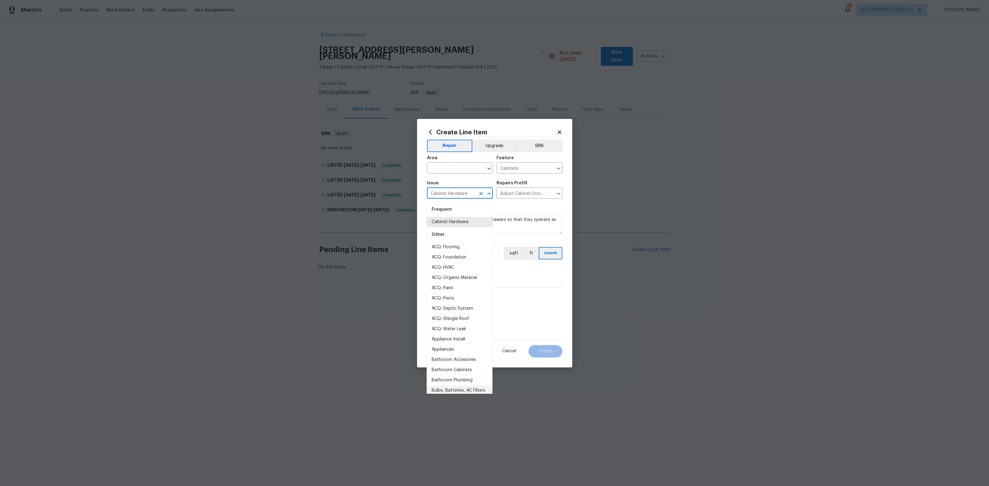
drag, startPoint x: 455, startPoint y: 196, endPoint x: 457, endPoint y: 206, distance: 9.4
click at [455, 196] on input "Cabinet Hardware" at bounding box center [451, 194] width 48 height 10
click at [450, 326] on li "Concrete Install" at bounding box center [460, 326] width 66 height 10
type input "Concrete Install"
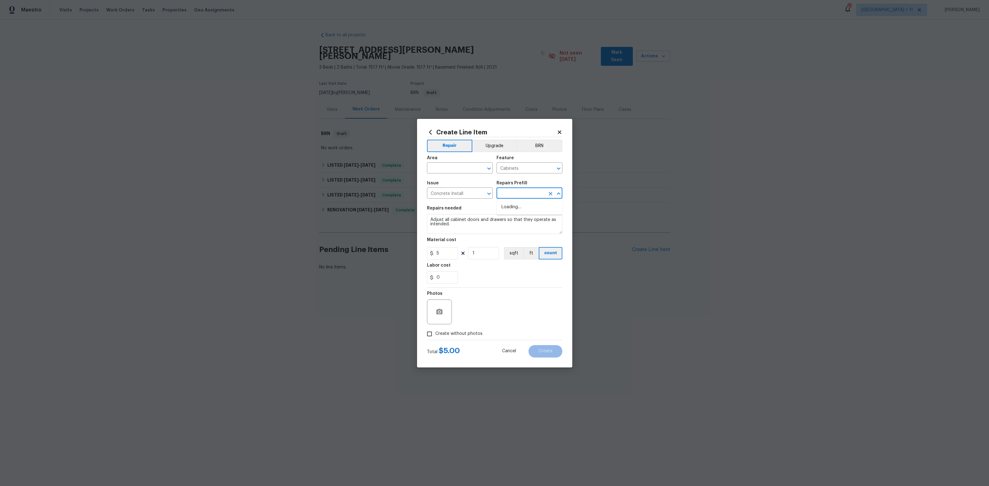
drag, startPoint x: 515, startPoint y: 192, endPoint x: 513, endPoint y: 199, distance: 7.2
click at [515, 192] on input "text" at bounding box center [521, 194] width 48 height 10
click at [522, 220] on li "Install 1/2'' Rebar $1.00" at bounding box center [530, 217] width 66 height 10
type input "Flatwork"
type input "Install 1/2'' Rebar $1.00"
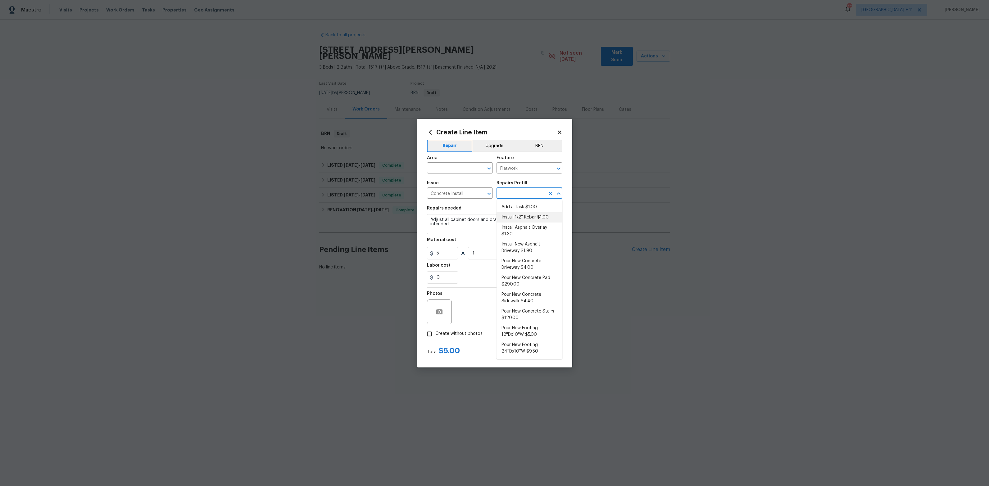
type textarea "Install #4 1/2 inch rebar as needed for reinforcement of the concrete. Ensure t…"
type input "1"
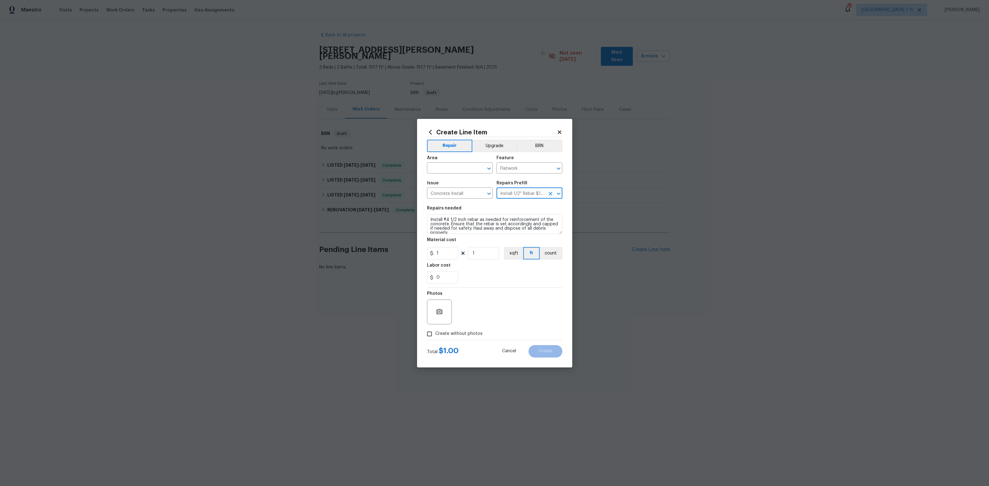
click at [561, 132] on icon at bounding box center [560, 133] width 6 height 6
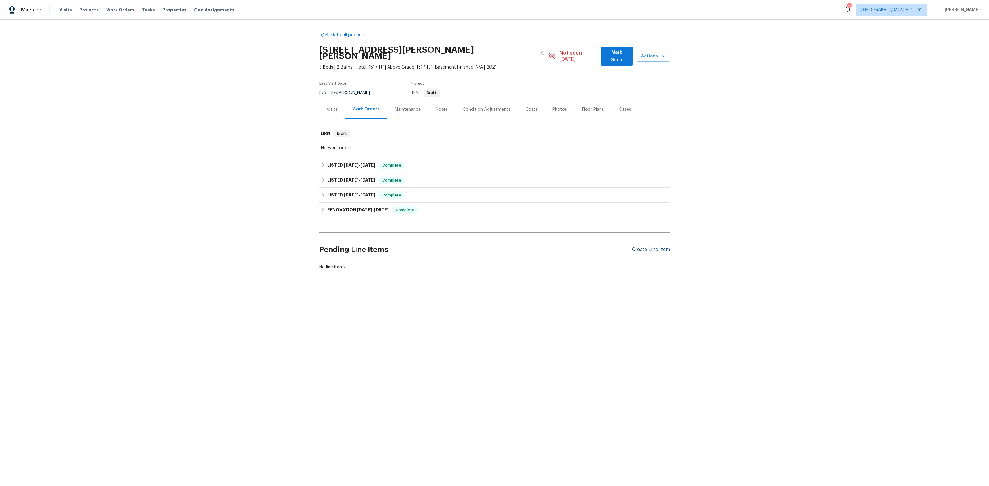
click at [640, 247] on div "Create Line Item" at bounding box center [651, 250] width 38 height 6
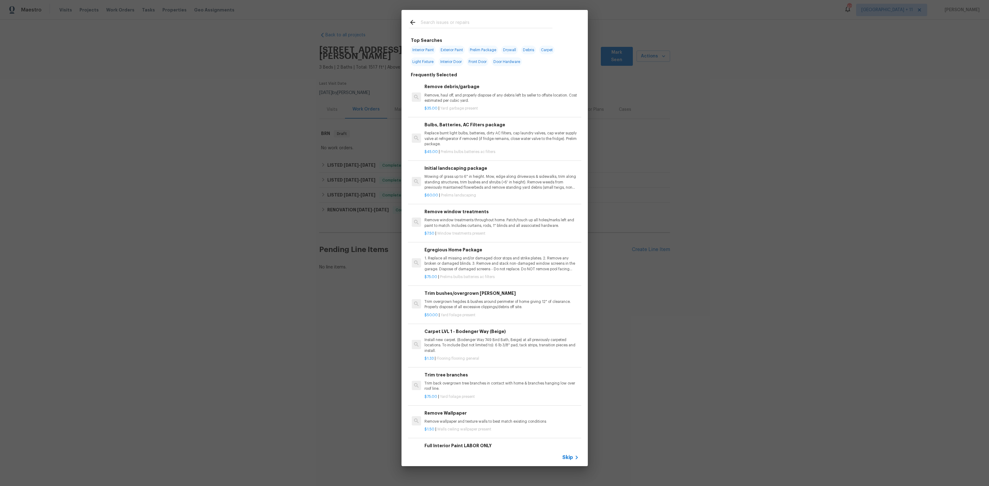
click at [574, 457] on icon at bounding box center [576, 457] width 7 height 7
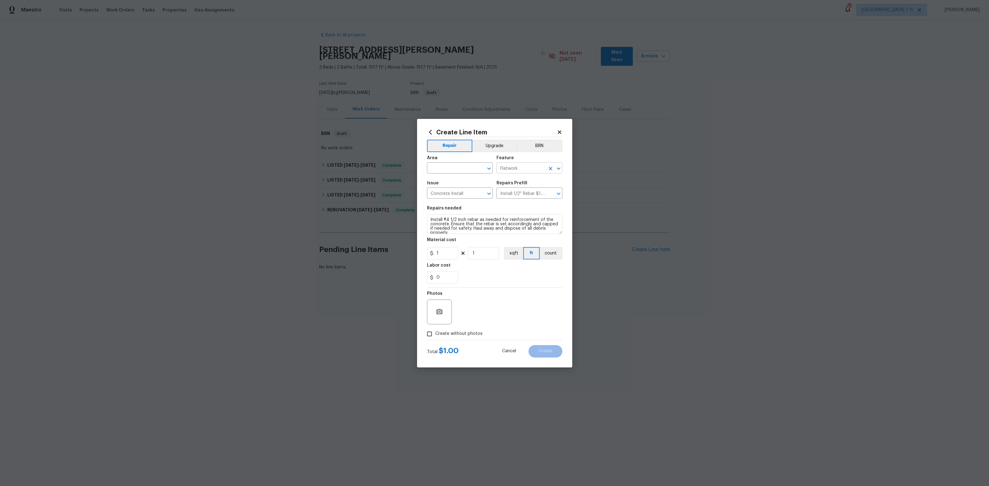
click at [515, 171] on input "Flatwork" at bounding box center [521, 169] width 48 height 10
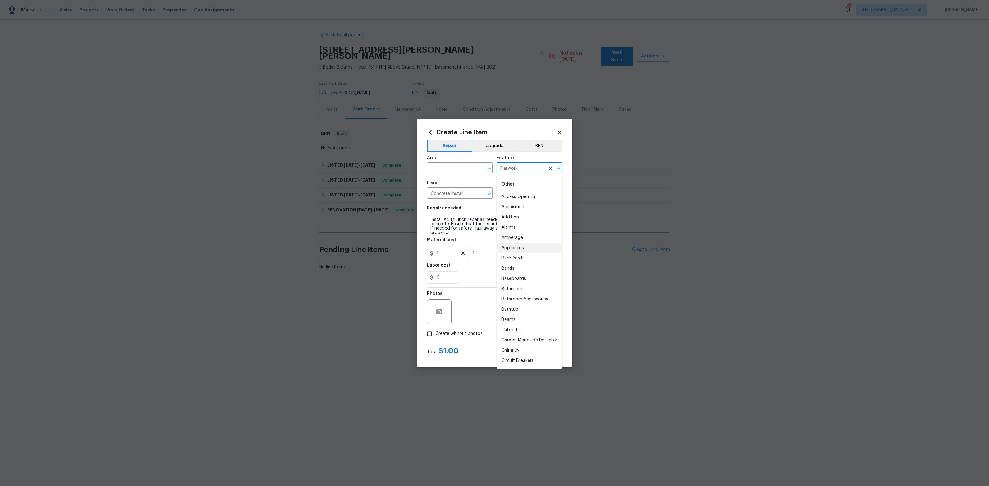
click at [522, 251] on li "Appliances" at bounding box center [530, 248] width 66 height 10
type input "Appliances"
click at [452, 195] on input "Concrete Install" at bounding box center [451, 194] width 48 height 10
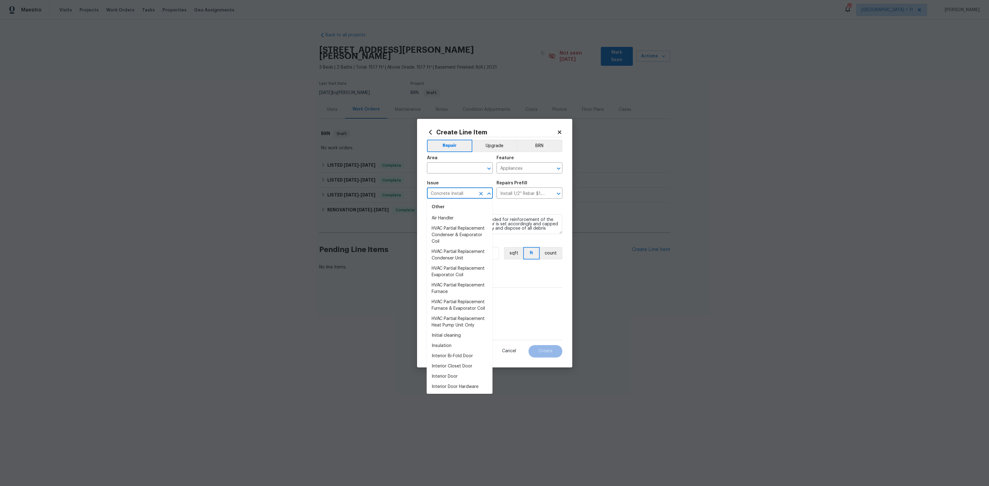
scroll to position [736, 0]
drag, startPoint x: 465, startPoint y: 255, endPoint x: 461, endPoint y: 256, distance: 4.4
click at [465, 255] on li "HVAC Partial Replacement Furnace" at bounding box center [460, 256] width 66 height 17
type input "HVAC Partial Replacement Furnace"
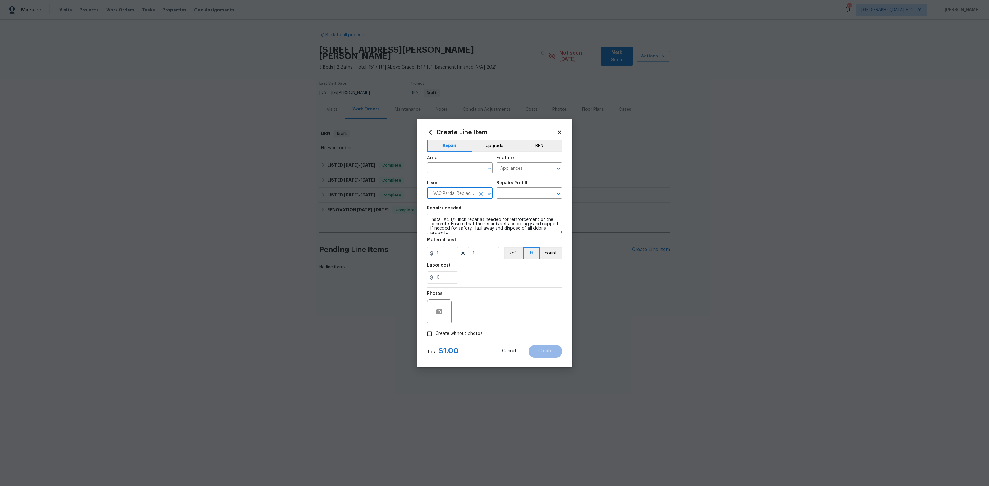
click at [462, 194] on input "HVAC Partial Replacement Furnace" at bounding box center [451, 194] width 48 height 10
drag, startPoint x: 479, startPoint y: 194, endPoint x: 471, endPoint y: 192, distance: 8.3
click at [479, 194] on icon "Clear" at bounding box center [481, 194] width 6 height 6
click at [451, 188] on div "Issue" at bounding box center [460, 185] width 66 height 8
click at [449, 192] on input "text" at bounding box center [451, 194] width 48 height 10
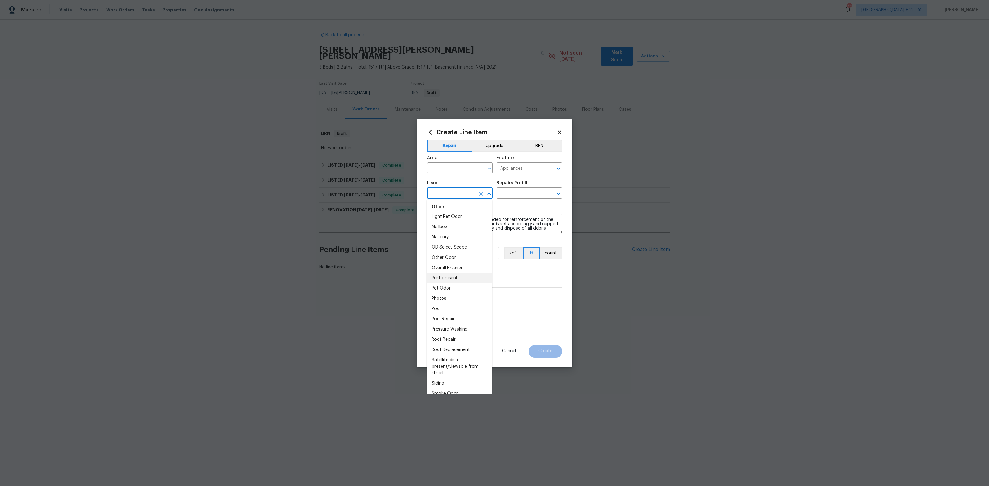
scroll to position [995, 0]
click at [460, 286] on li "Pool" at bounding box center [460, 290] width 66 height 10
type input "Pool"
click at [543, 190] on input "text" at bounding box center [521, 194] width 48 height 10
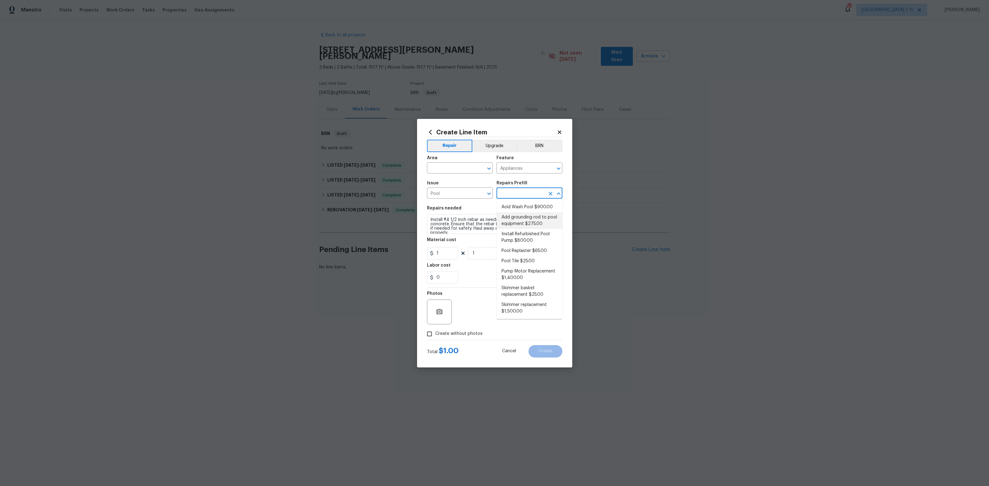
click at [516, 218] on li "Add grounding rod to pool equipment $275.00" at bounding box center [530, 220] width 66 height 17
type input "Pool"
type input "Add grounding rod to pool equipment $275.00"
type textarea "Properly bond the pool pump by adding grounding clamp to pump and wire to groun…"
type input "275"
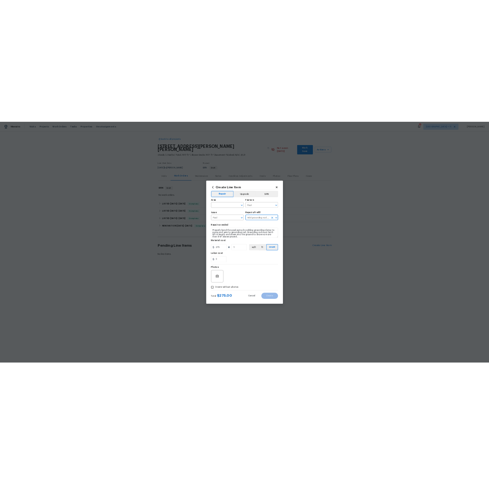
scroll to position [4, 0]
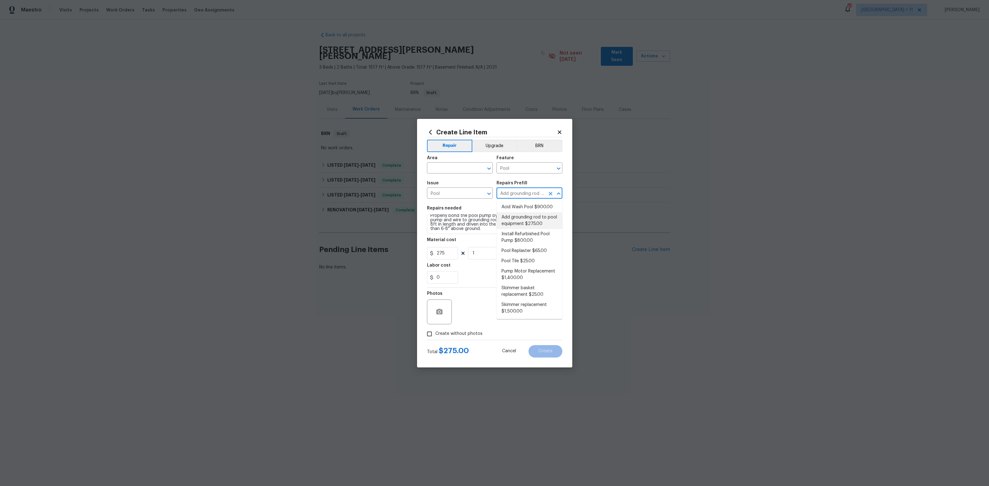
click at [552, 191] on icon "Clear" at bounding box center [551, 194] width 6 height 6
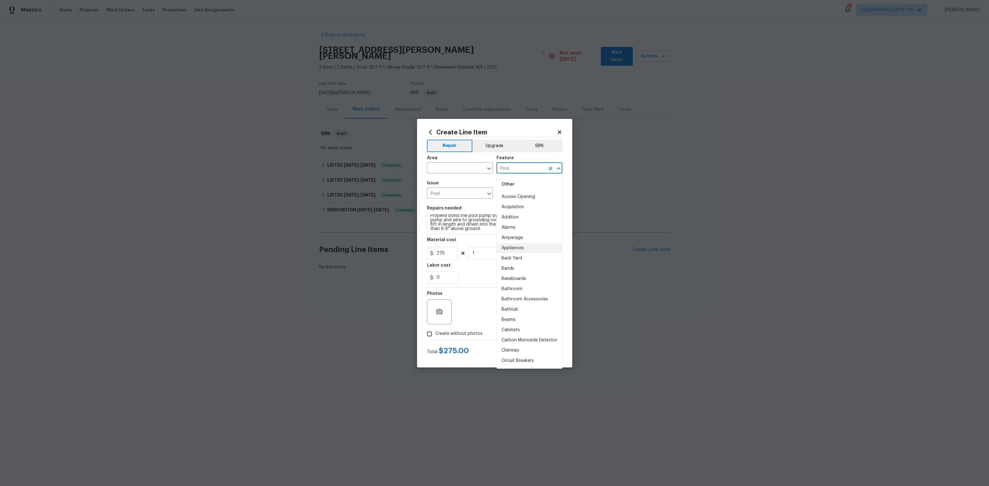
click at [529, 171] on input "Pool" at bounding box center [521, 169] width 48 height 10
type input "da"
click at [552, 166] on icon "Clear" at bounding box center [551, 169] width 6 height 6
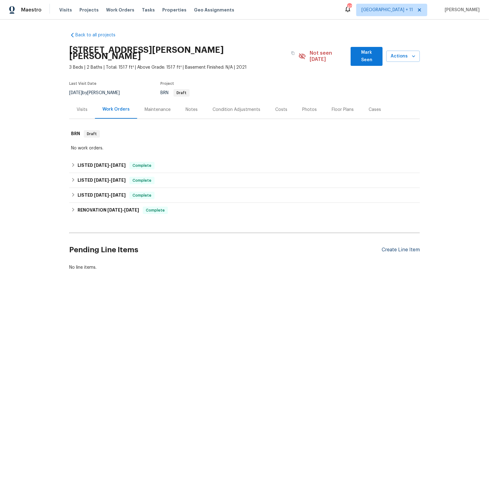
click at [395, 247] on div "Create Line Item" at bounding box center [401, 250] width 38 height 6
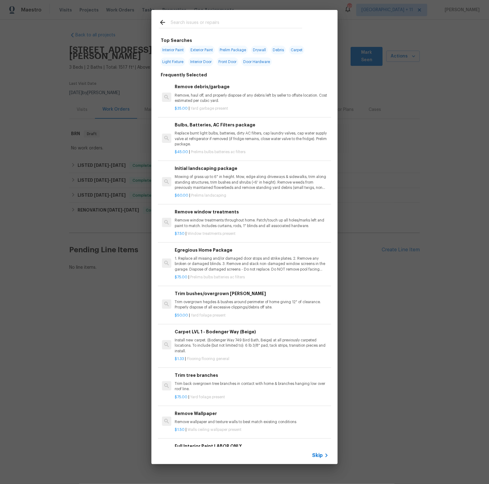
click at [315, 451] on div "Skip" at bounding box center [245, 455] width 186 height 17
click at [320, 456] on span "Skip" at bounding box center [317, 455] width 11 height 6
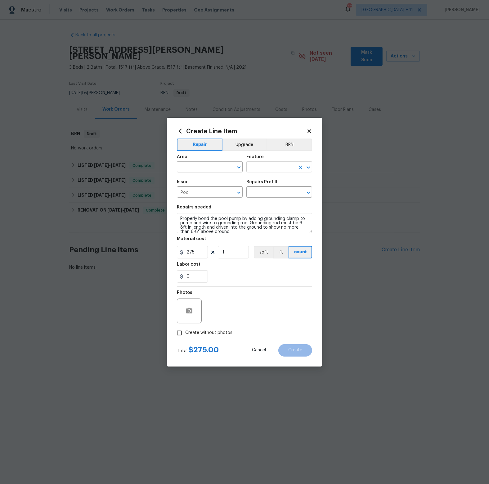
click at [275, 168] on input "text" at bounding box center [271, 168] width 48 height 10
